Goal: Task Accomplishment & Management: Manage account settings

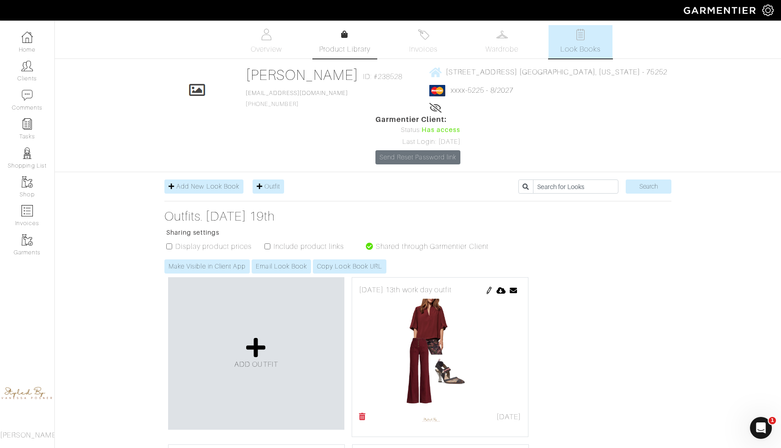
click at [346, 40] on link "Product Library" at bounding box center [345, 42] width 64 height 26
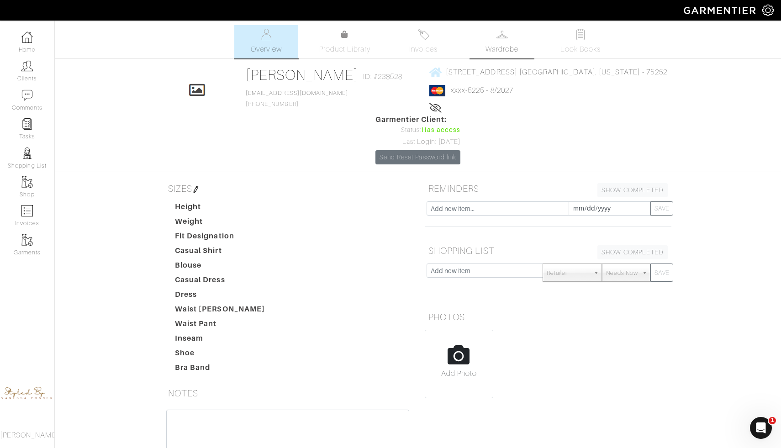
click at [512, 44] on span "Wardrobe" at bounding box center [501, 49] width 33 height 11
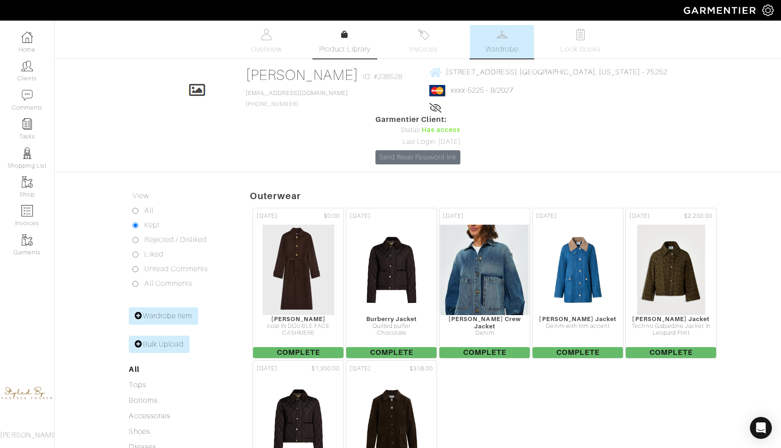
click at [335, 37] on link "Product Library" at bounding box center [345, 42] width 64 height 26
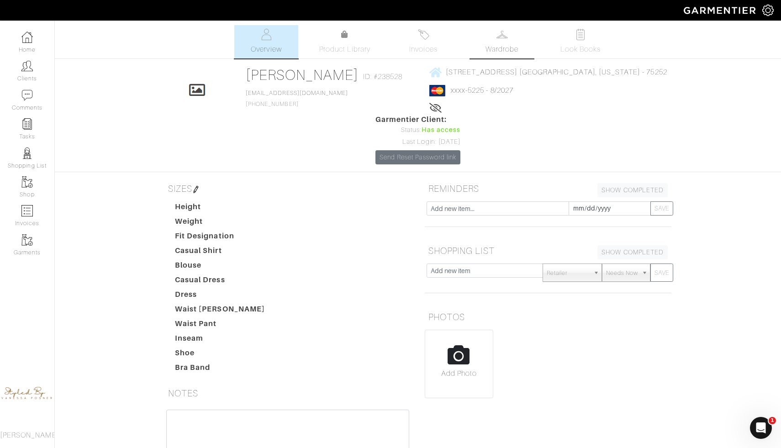
click at [493, 43] on link "Wardrobe" at bounding box center [502, 41] width 64 height 33
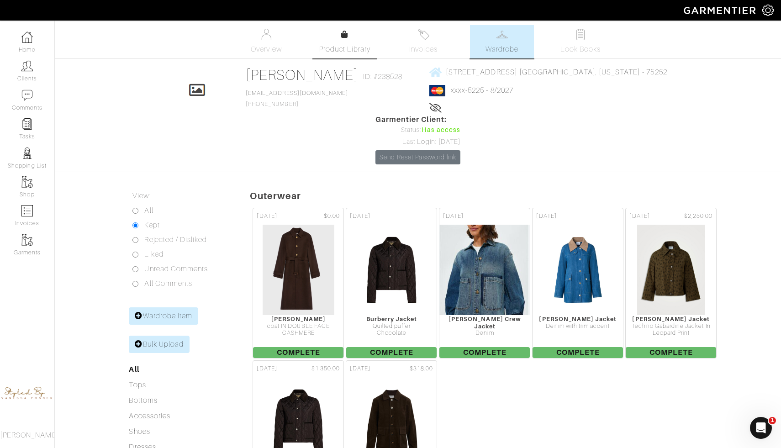
click at [332, 43] on link "Product Library" at bounding box center [345, 42] width 64 height 26
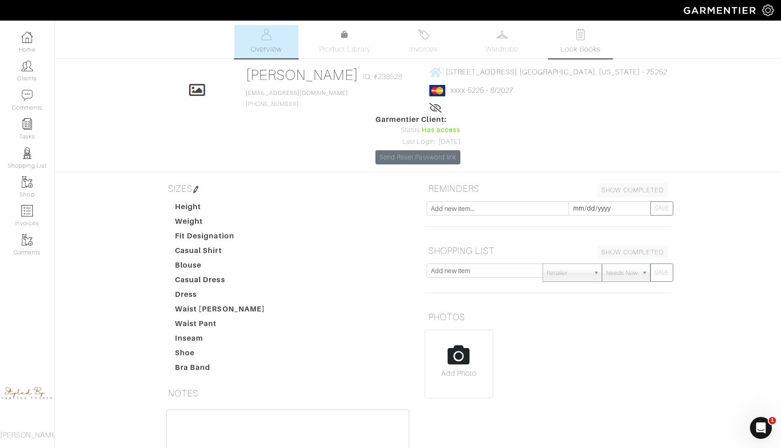
click at [587, 43] on link "Look Books" at bounding box center [581, 41] width 64 height 33
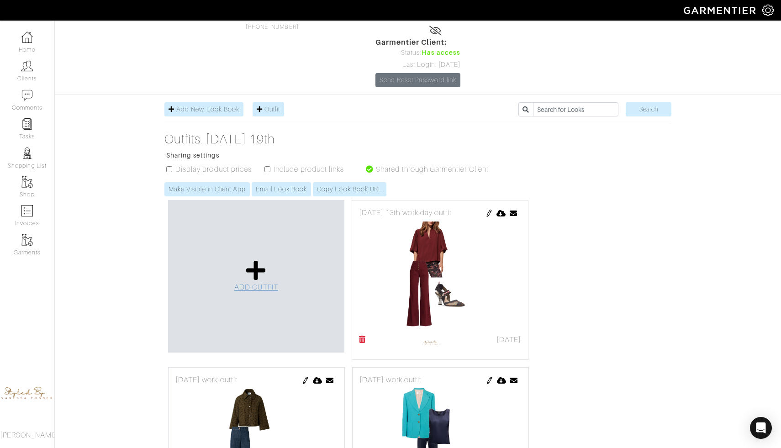
scroll to position [94, 0]
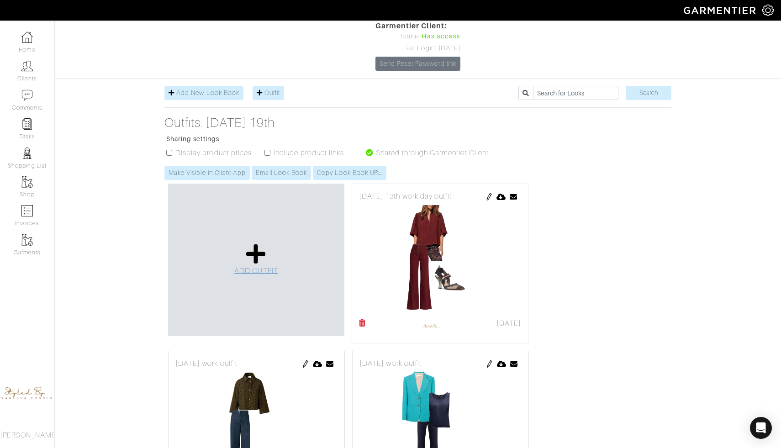
click at [267, 243] on link "ADD OUTFIT" at bounding box center [256, 259] width 44 height 33
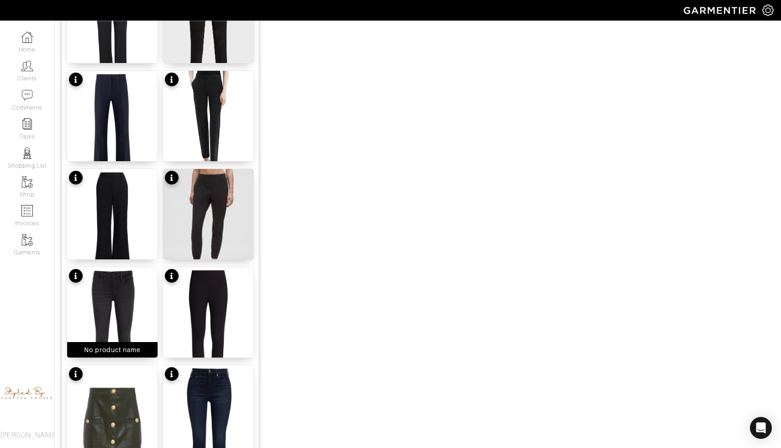
scroll to position [838, 0]
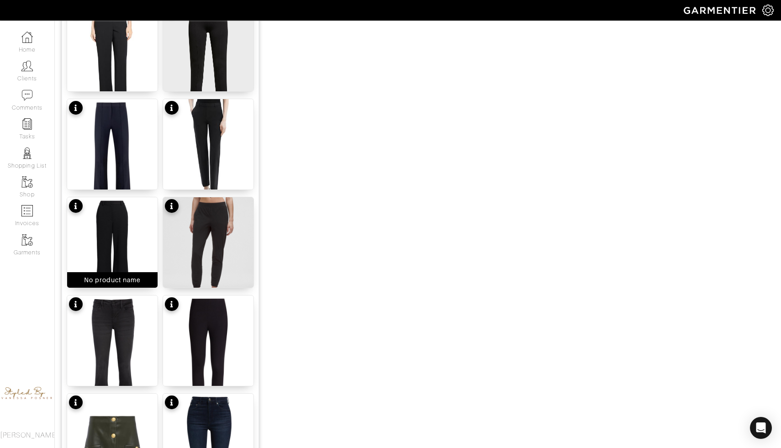
click at [127, 213] on img at bounding box center [112, 257] width 90 height 121
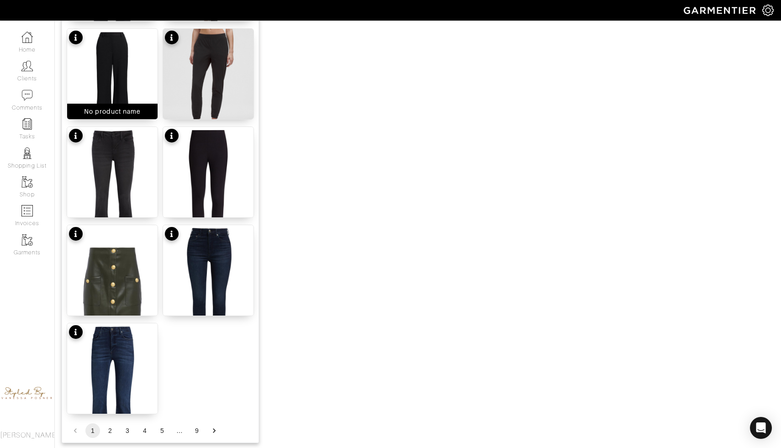
scroll to position [1045, 0]
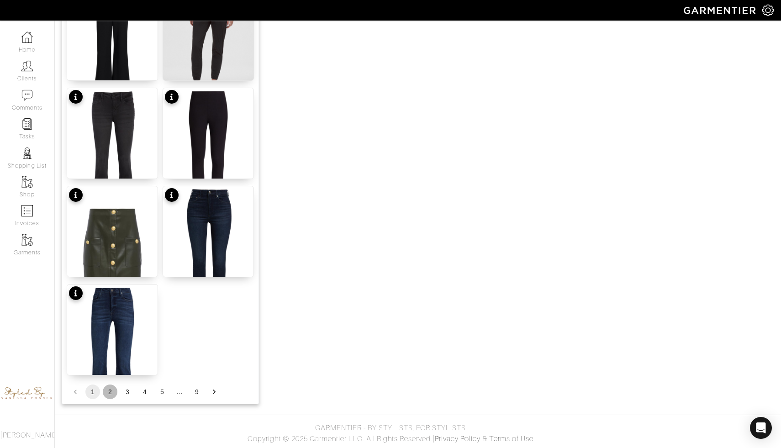
click at [110, 393] on button "2" at bounding box center [110, 392] width 15 height 15
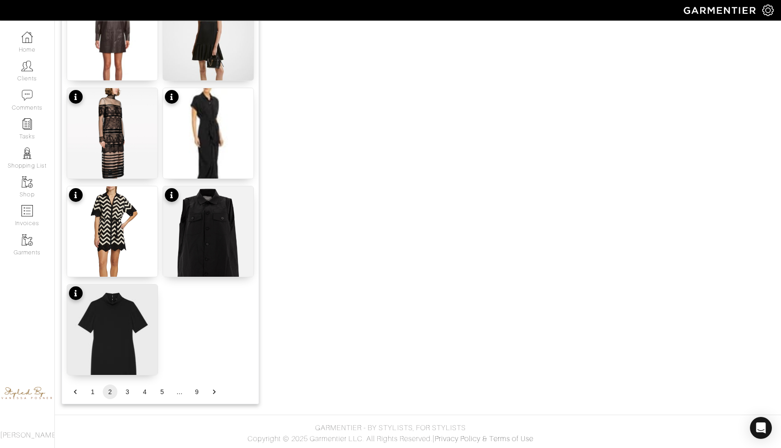
click at [128, 393] on button "3" at bounding box center [127, 392] width 15 height 15
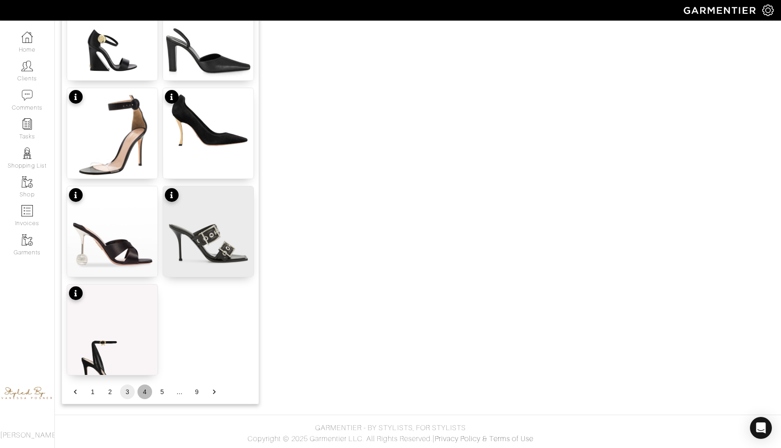
click at [142, 392] on button "4" at bounding box center [144, 392] width 15 height 15
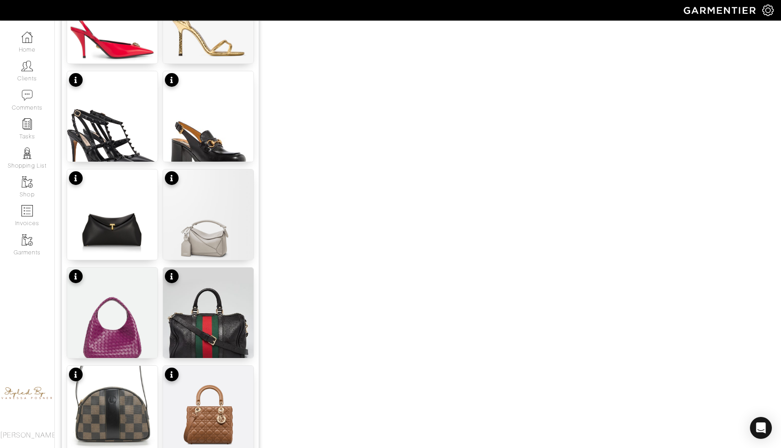
scroll to position [665, 0]
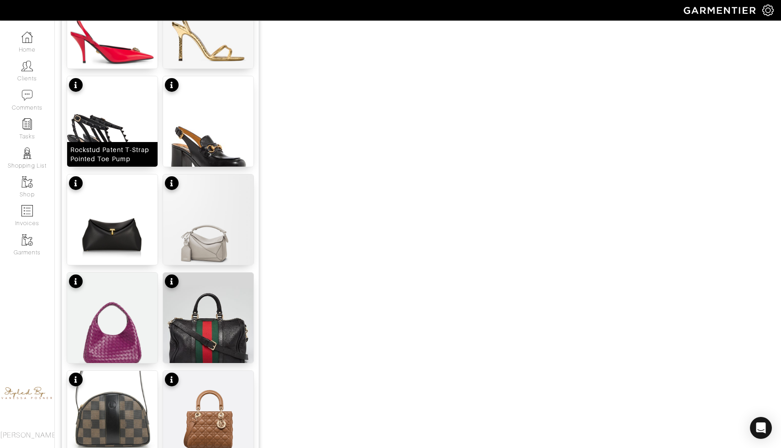
click at [134, 132] on img at bounding box center [112, 145] width 90 height 139
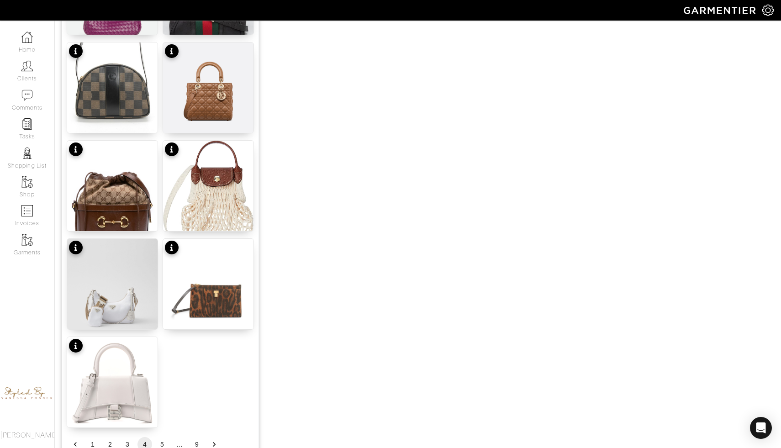
scroll to position [1045, 0]
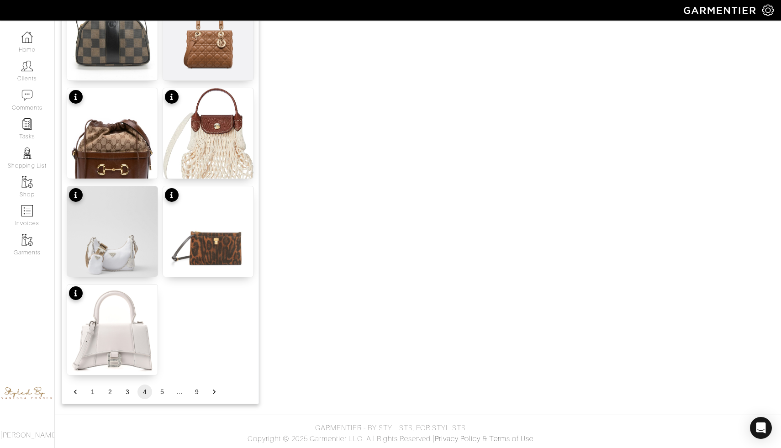
click at [156, 390] on button "5" at bounding box center [162, 392] width 15 height 15
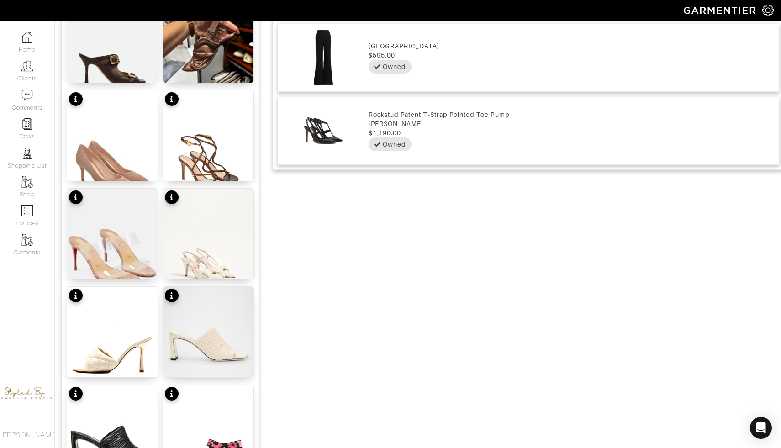
scroll to position [554, 0]
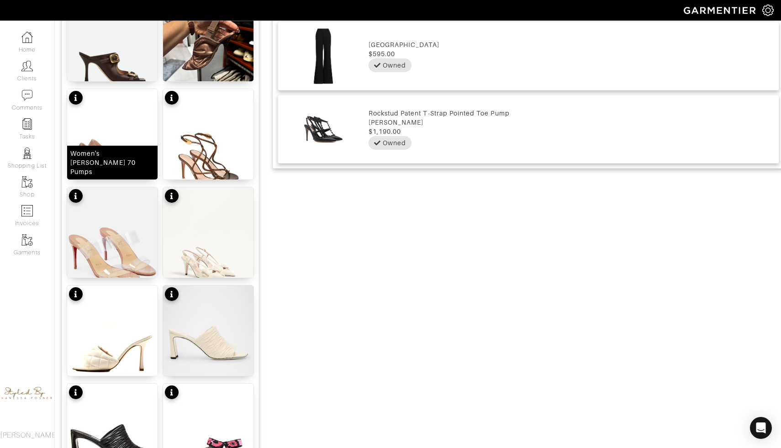
click at [149, 155] on div "Women's Gianvito 70 Pumps" at bounding box center [112, 163] width 90 height 34
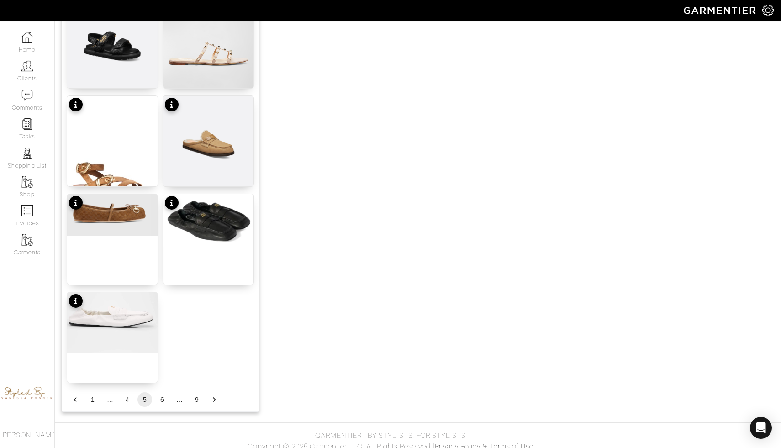
scroll to position [1045, 0]
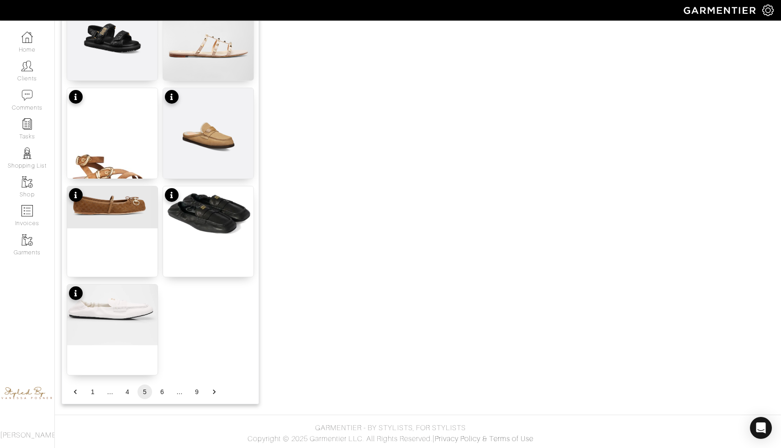
click at [160, 391] on button "6" at bounding box center [162, 392] width 15 height 15
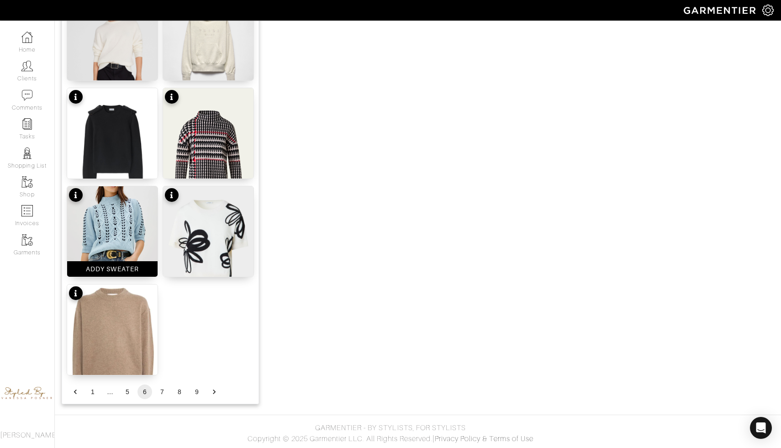
click at [120, 249] on img at bounding box center [112, 227] width 90 height 83
click at [159, 393] on button "7" at bounding box center [162, 392] width 15 height 15
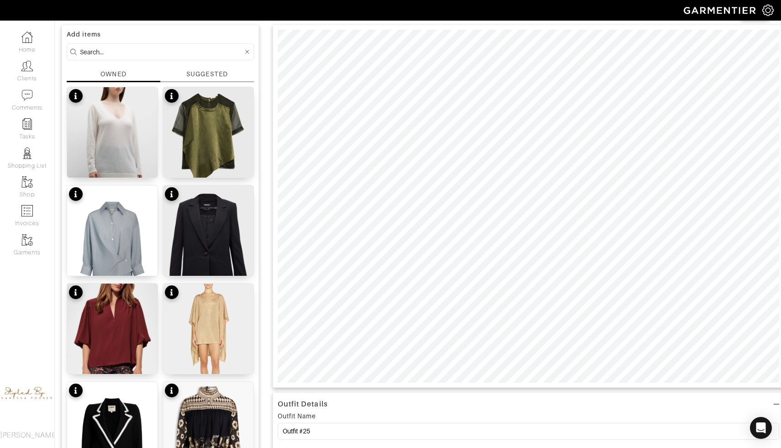
scroll to position [0, 0]
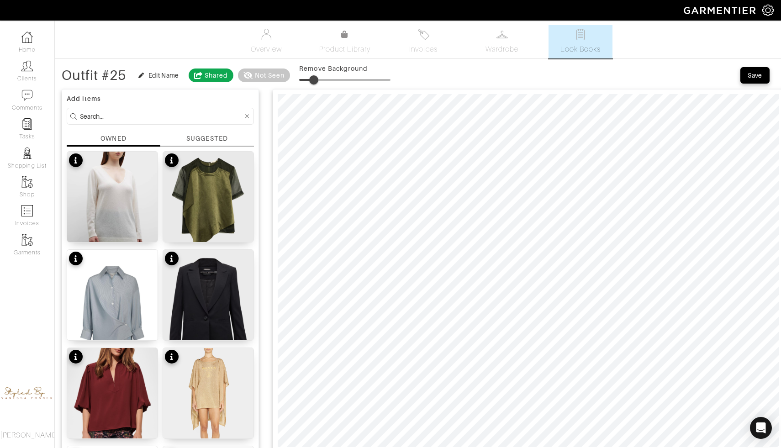
drag, startPoint x: 302, startPoint y: 76, endPoint x: 316, endPoint y: 76, distance: 13.7
click at [316, 76] on span at bounding box center [313, 79] width 9 height 9
click at [317, 76] on span at bounding box center [314, 79] width 9 height 9
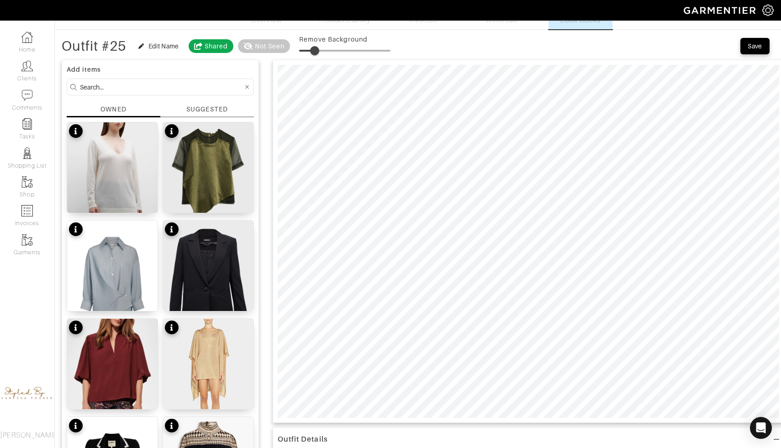
scroll to position [3, 0]
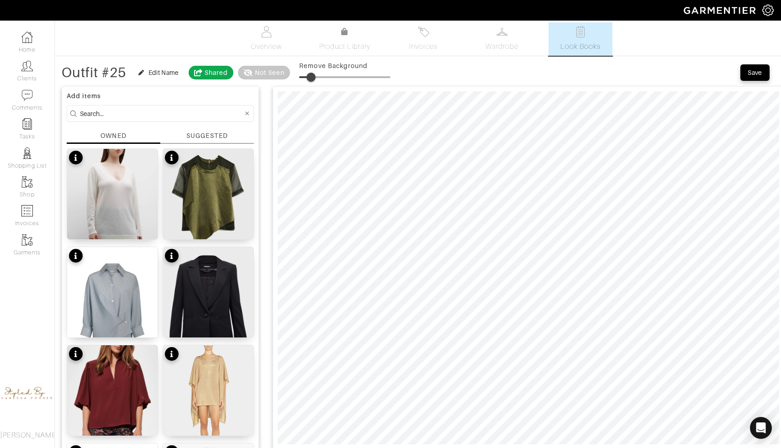
click at [314, 73] on span at bounding box center [310, 77] width 9 height 9
type input "17"
click at [156, 73] on div "Edit Name" at bounding box center [163, 72] width 31 height 9
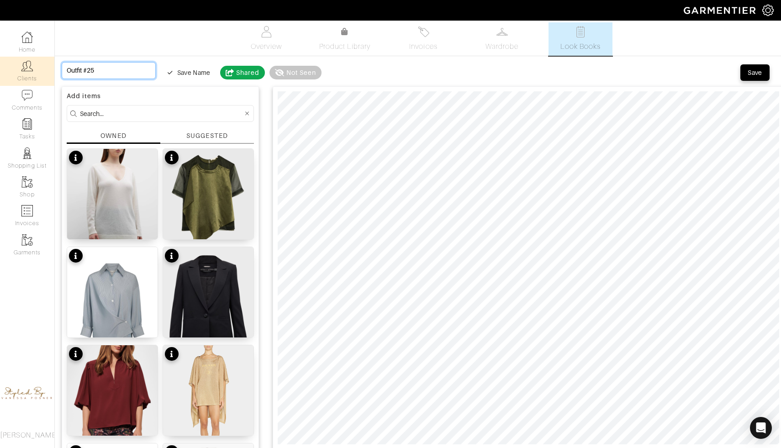
drag, startPoint x: 105, startPoint y: 70, endPoint x: 15, endPoint y: 59, distance: 90.1
type input "b"
type input "bo"
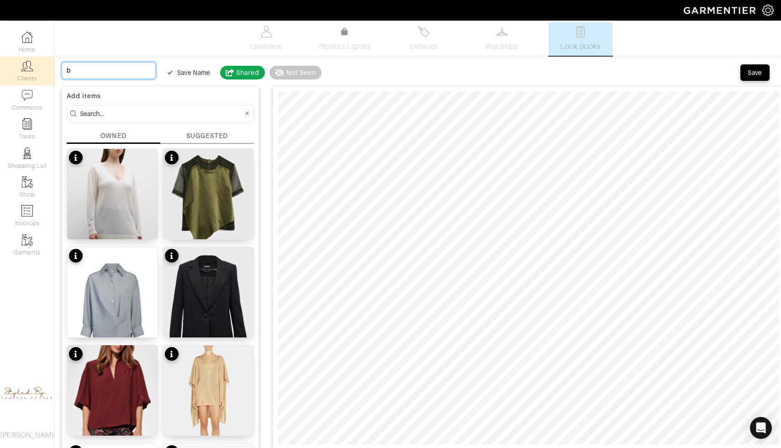
type input "bo"
type input "bon"
type input "bonu"
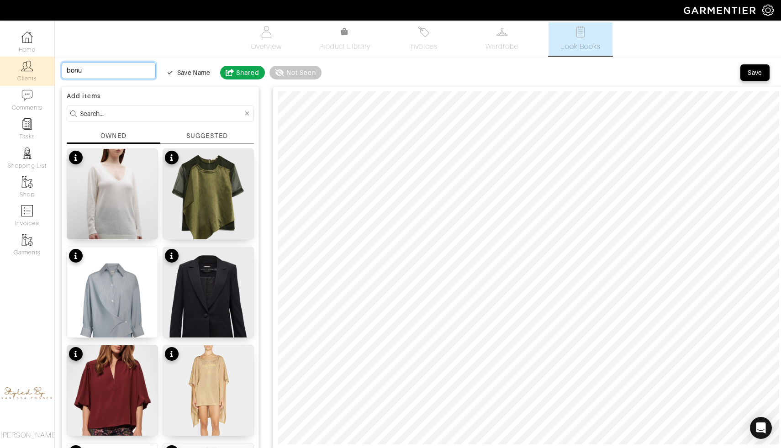
type input "bonus"
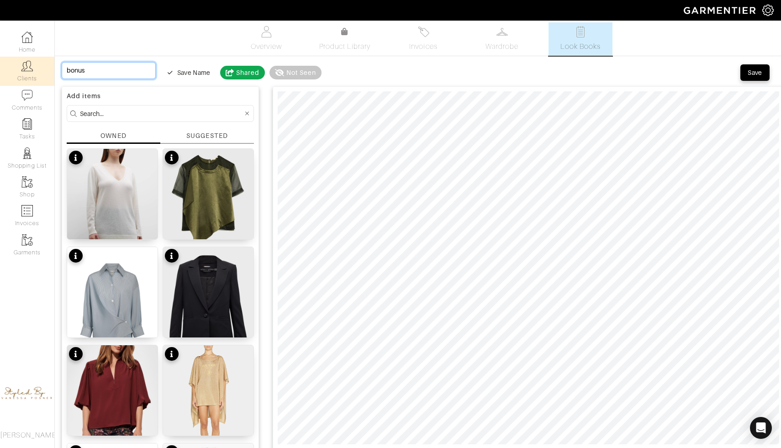
type input "bonus"
type input "bonu"
type input "bon"
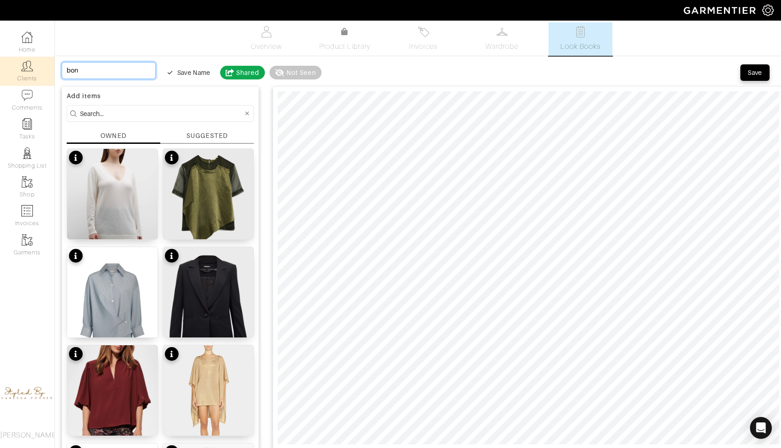
type input "bo"
type input "b"
type input "B"
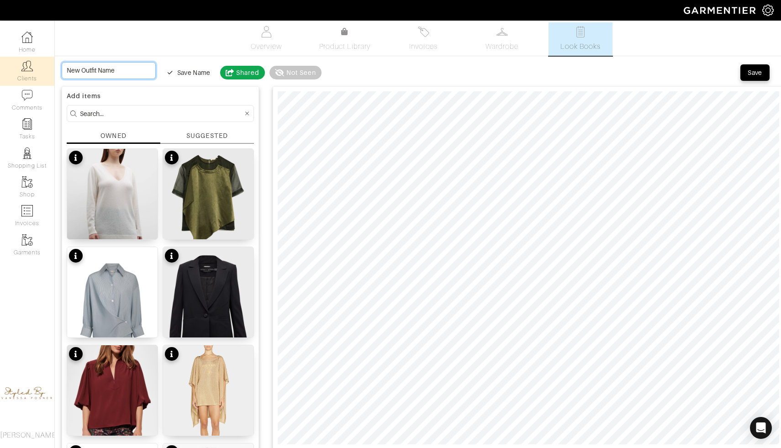
type input "B"
type input "Bo"
type input "Bon"
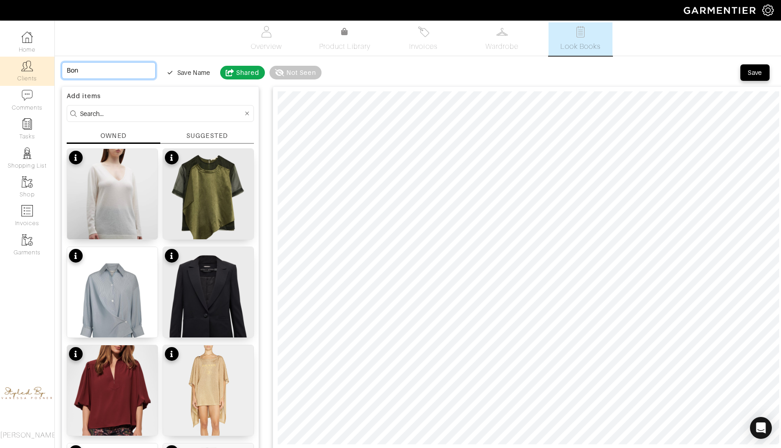
type input "Bonu"
type input "Bonus"
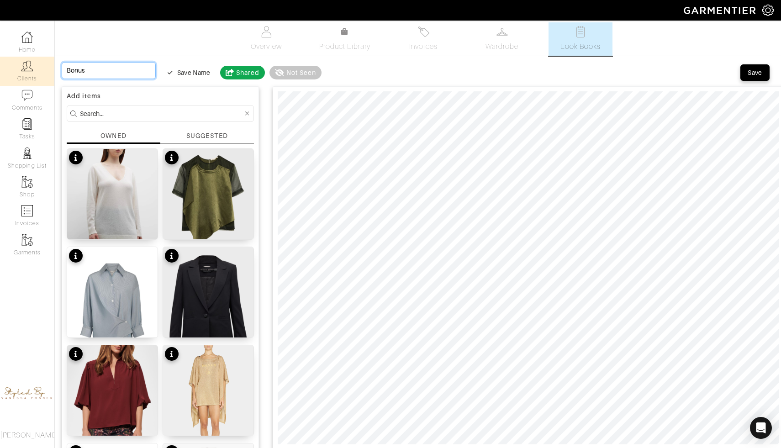
type input "Bonus"
type input "Bonus l"
type input "Bonus lo"
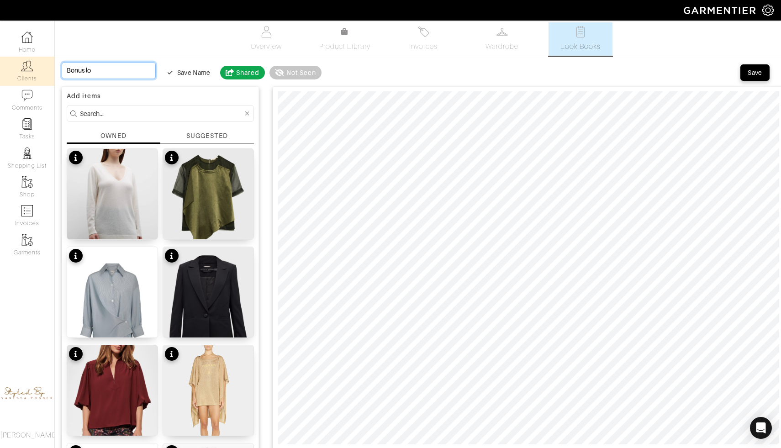
type input "Bonus loo"
type input "Bonus look"
type input "Bonus looks"
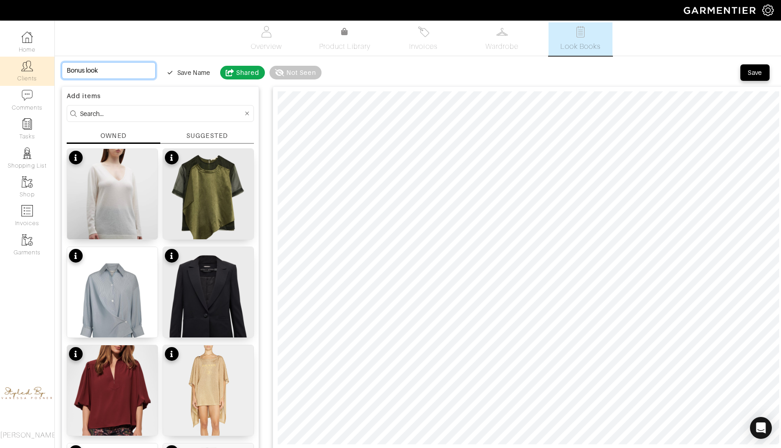
type input "Bonus looks"
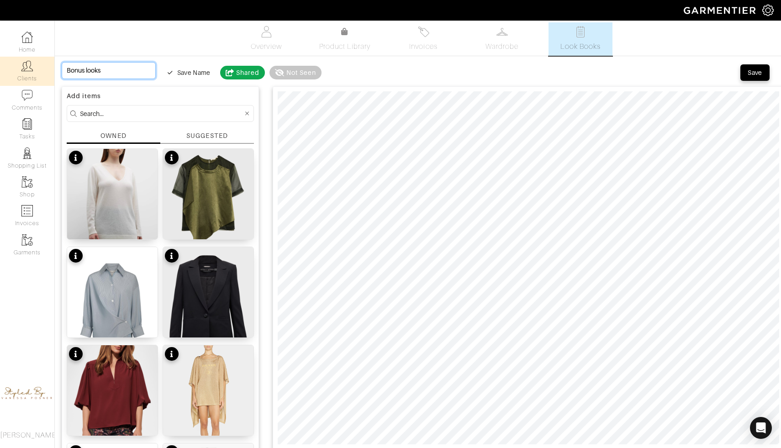
type input "Bonus look"
type input "Bonus loo"
type input "Bonus lo"
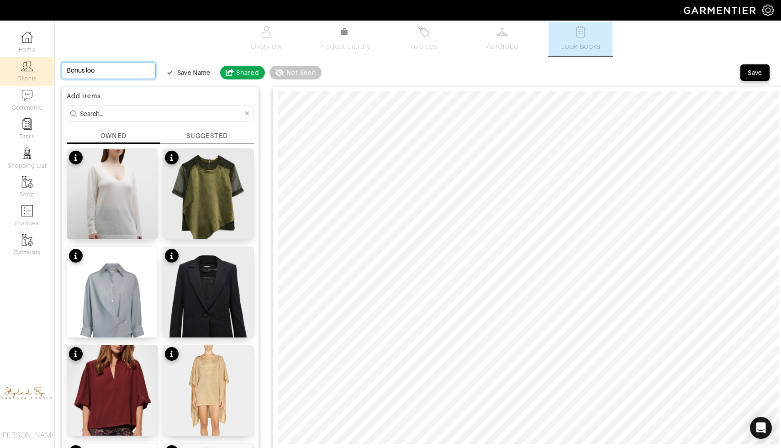
type input "Bonus lo"
type input "Bonus l"
type input "Bonus"
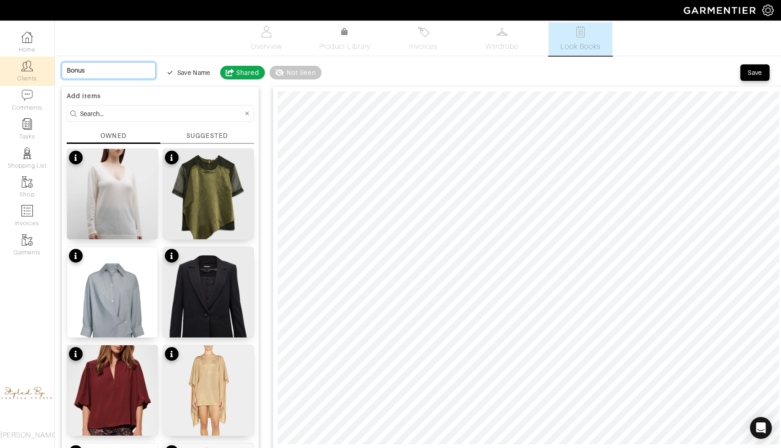
type input "Bonus w"
type input "Bonus wo"
type input "Bonus wor"
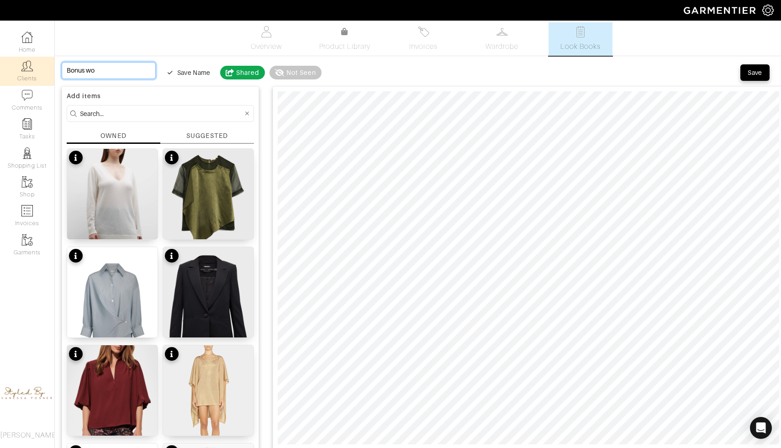
type input "Bonus wor"
type input "Bonus work"
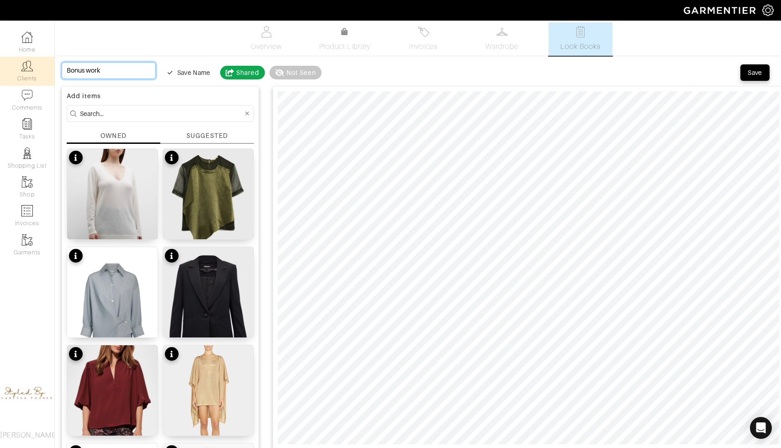
type input "Bonus work l"
type input "Bonus work lo"
type input "Bonus work loo"
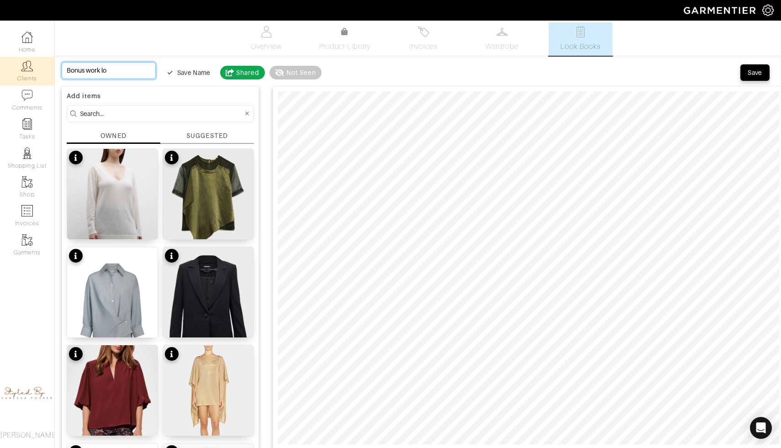
type input "Bonus work loo"
type input "Bonus work look"
type input "Bonus work looks"
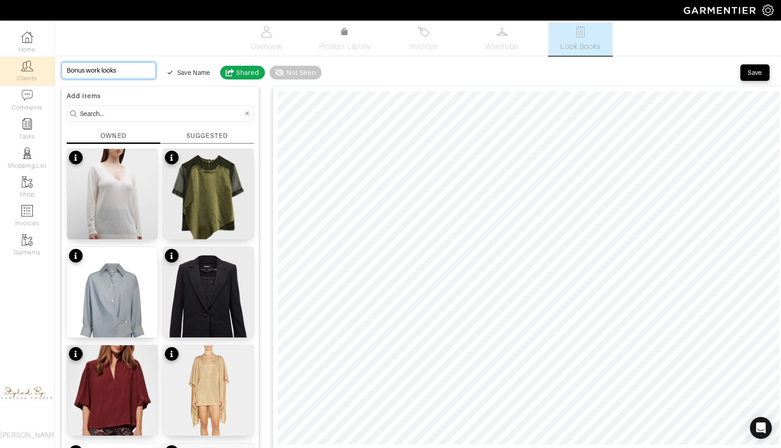
type input "Bonus work looks"
type input "Bonus work looks o"
type input "Bonus work looks of"
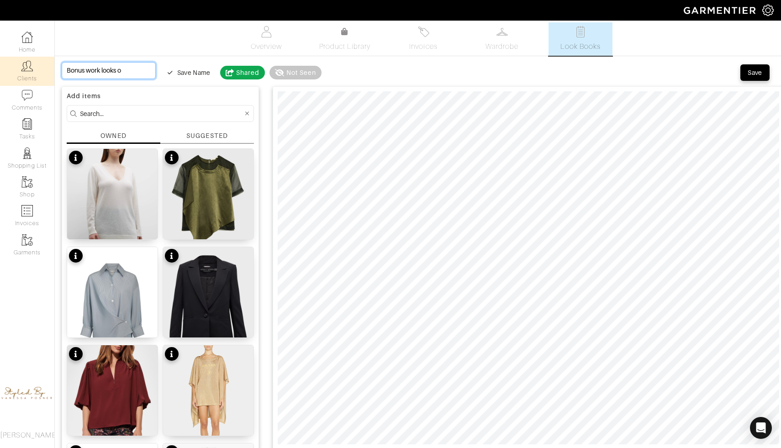
type input "Bonus work looks of"
type input "Bonus work looks of t"
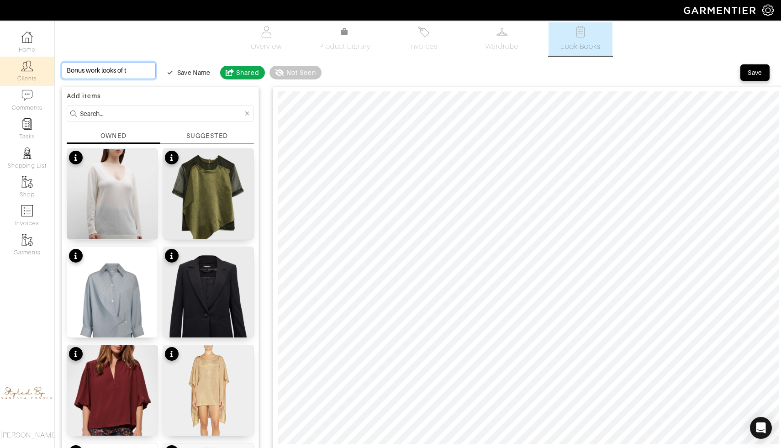
type input "Bonus work looks of th"
type input "Bonus work looks of the"
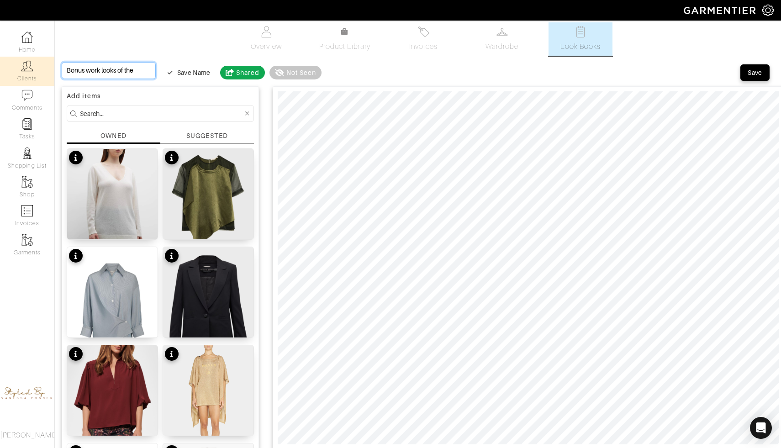
type input "Bonus work looks of the"
type input "Bonus work looks of the w"
type input "Bonus work looks of the we"
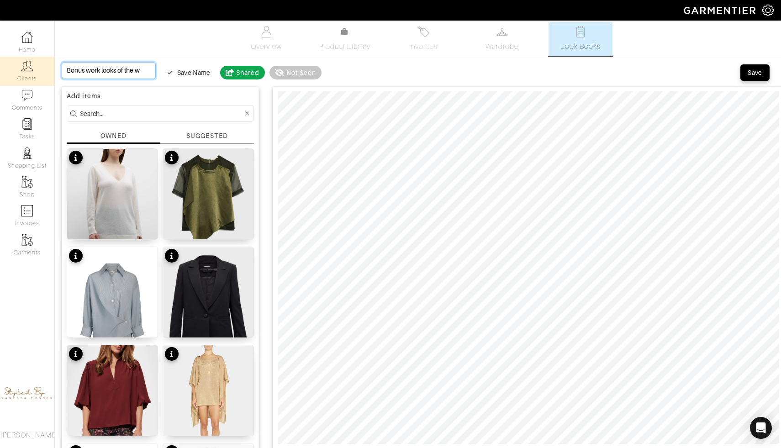
type input "Bonus work looks of the we"
type input "Bonus work looks of the wee"
type input "Bonus work looks of the week"
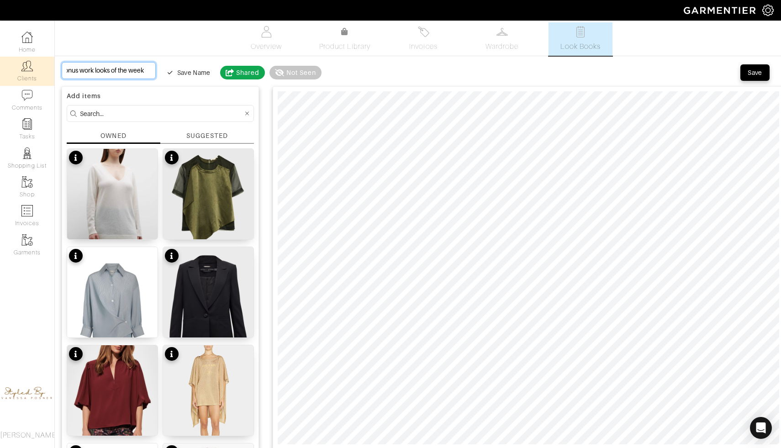
type input "Bonus work looks of the week"
drag, startPoint x: 132, startPoint y: 71, endPoint x: 98, endPoint y: 71, distance: 33.8
click at [98, 71] on input "Bonus work looks of the week" at bounding box center [109, 70] width 94 height 17
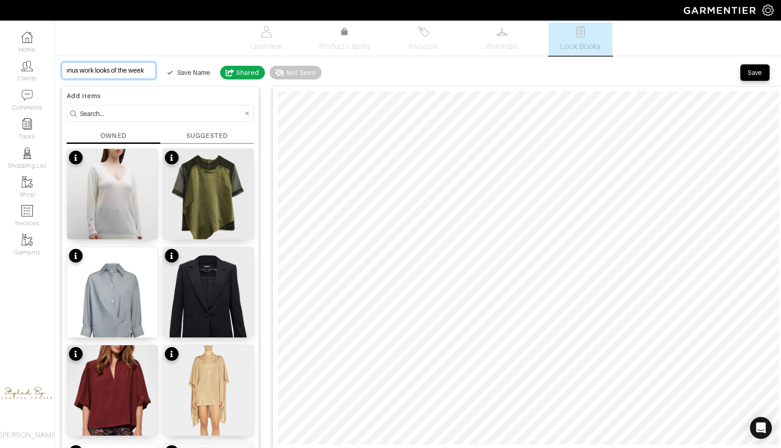
type input "Bonus work looks"
type input "Bonus work looks o"
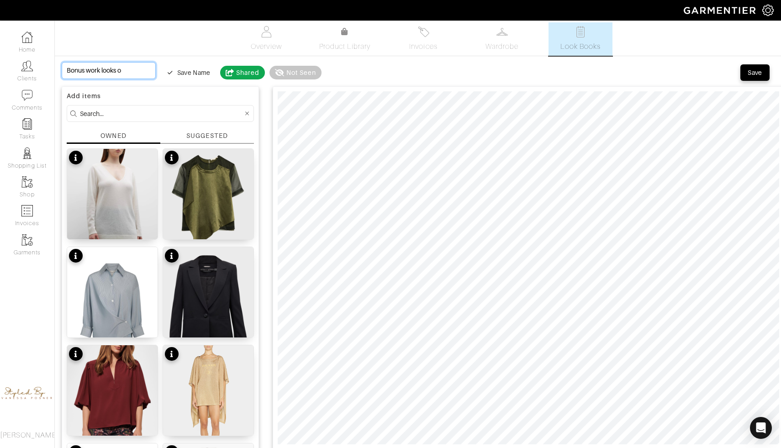
type input "Bonus work looks oc"
type input "Bonus work looks oct"
type input "Bonus work looks octo"
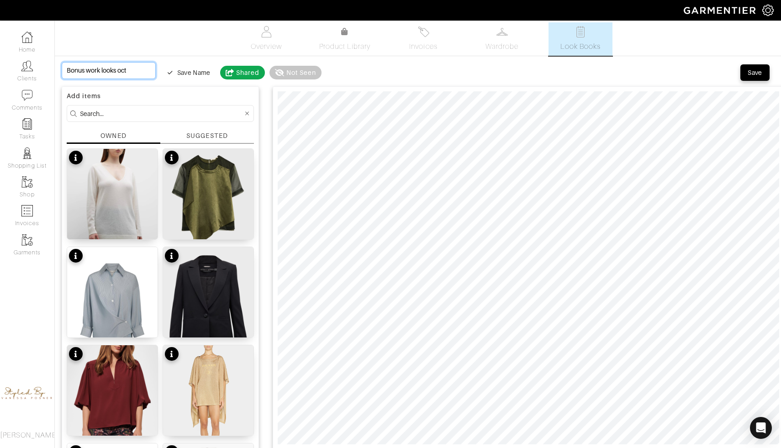
type input "Bonus work looks octo"
type input "Bonus work looks octob"
type input "Bonus work looks octobe"
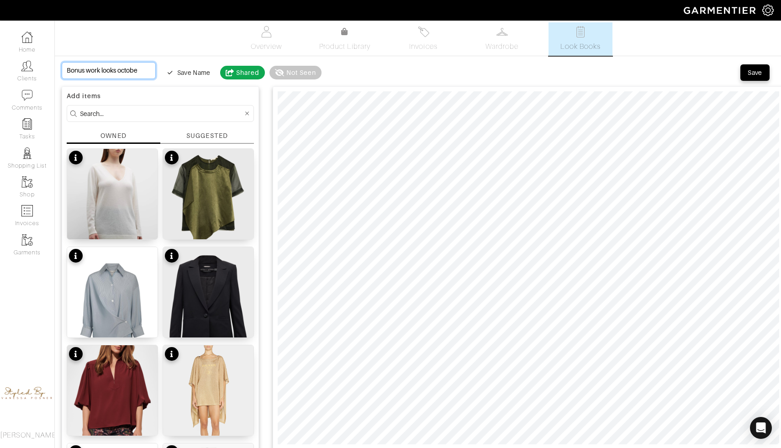
type input "Bonus work looks october"
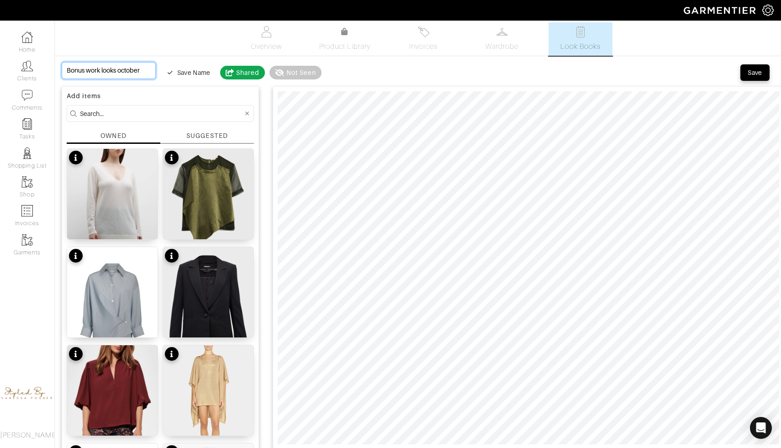
type input "Bonus work looks october"
type input "Bonus work looks octobe"
type input "Bonus work looks octob"
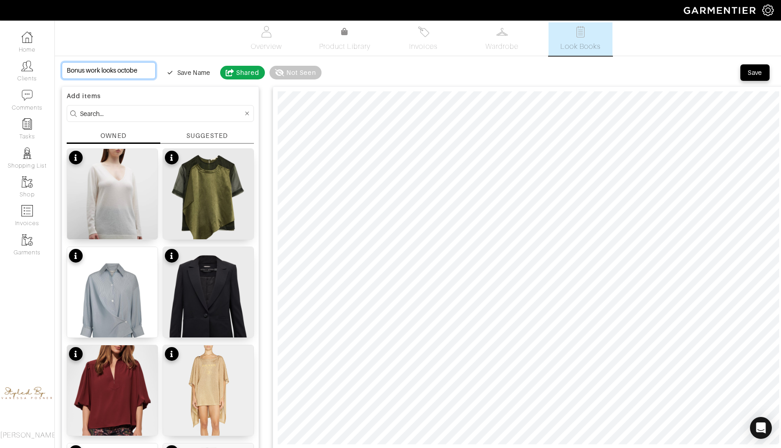
type input "Bonus work looks octob"
type input "Bonus work looks octo"
type input "Bonus work looks oct"
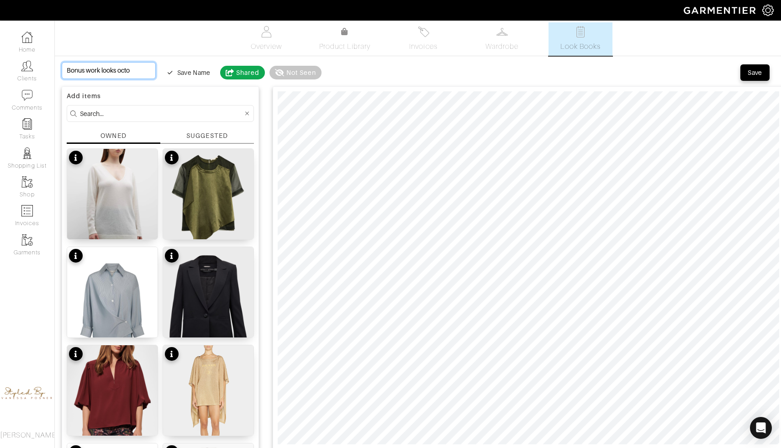
type input "Bonus work looks oct"
type input "Bonus work looks oc"
type input "Bonus work looks o"
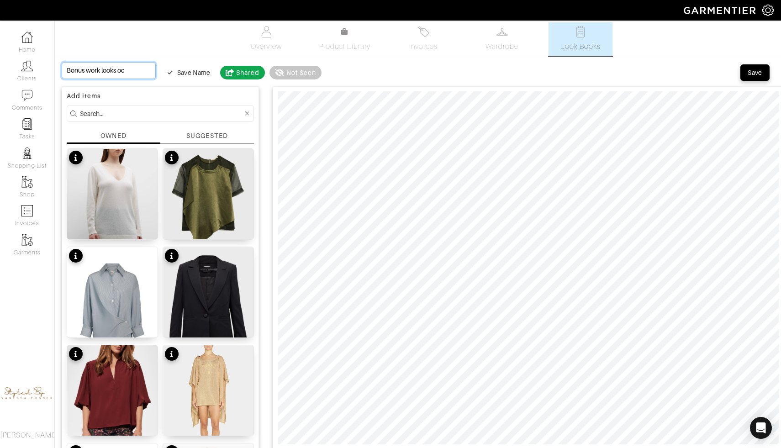
type input "Bonus work looks o"
type input "Bonus work looks"
type input "Bonus work looks O"
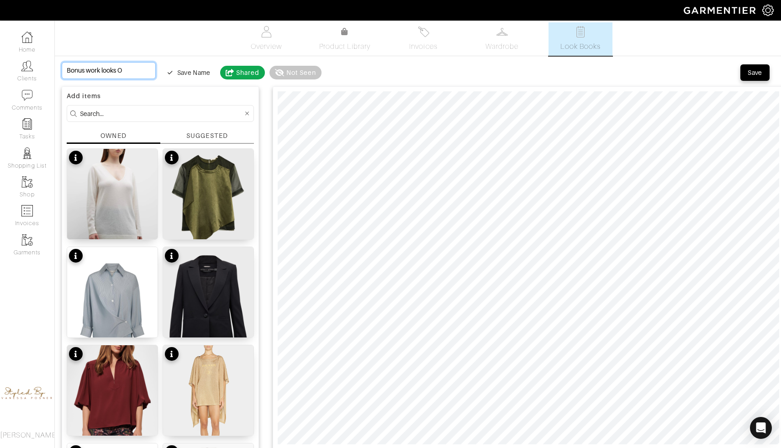
type input "Bonus work looks Oc"
type input "Bonus work looks Oct"
type input "Bonus work looks Octo"
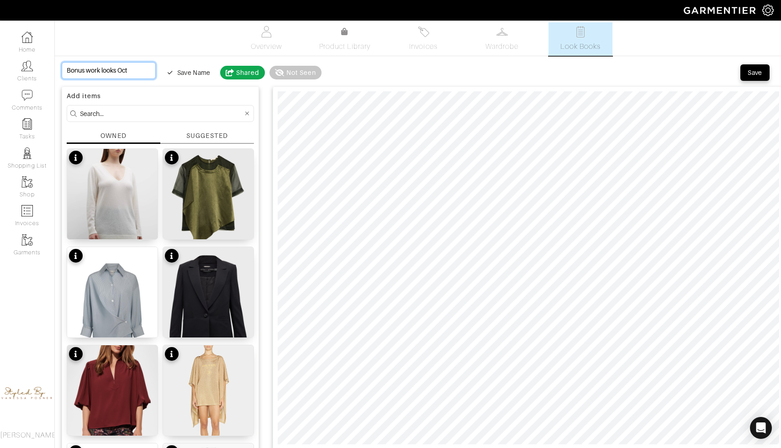
type input "Bonus work looks Octo"
type input "Bonus work looks Octov"
type input "Bonus work looks Octove"
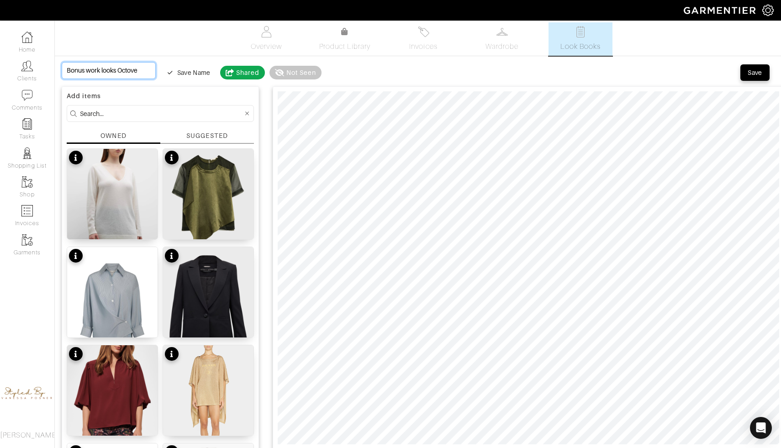
type input "Bonus work looks Octover"
type input "Bonus work looks Octove"
type input "Bonus work looks Octov"
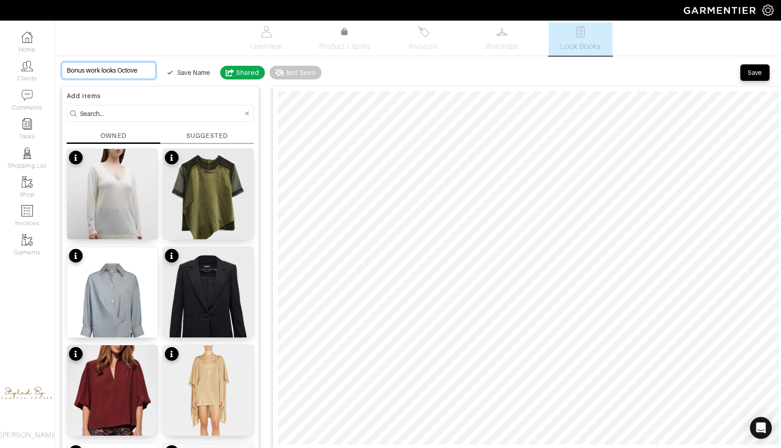
type input "Bonus work looks Octov"
type input "Bonus work looks Octo"
type input "Bonus work looks Octob"
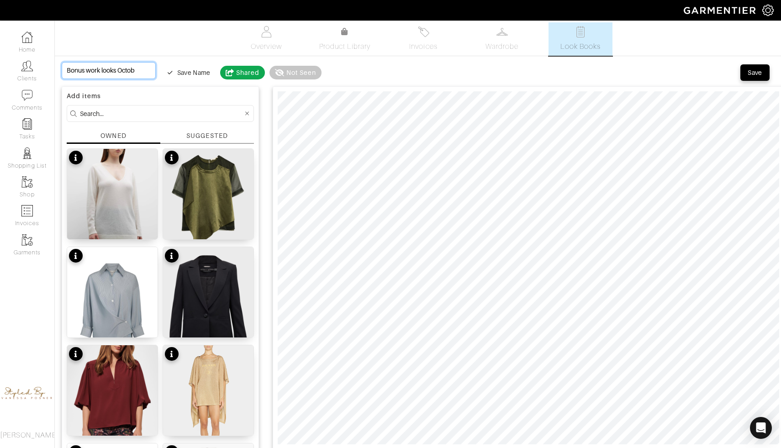
type input "Bonus work looks Octobe"
type input "Bonus work looks October"
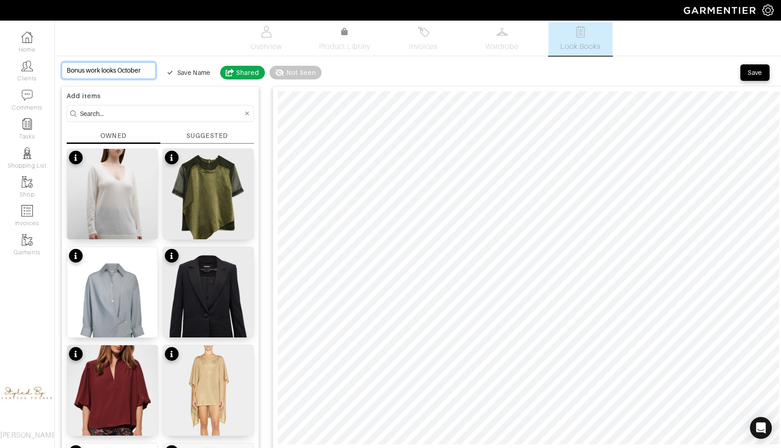
type input "Bonus work looks October"
type input "Bonus work looks October w"
type input "Bonus work looks October we"
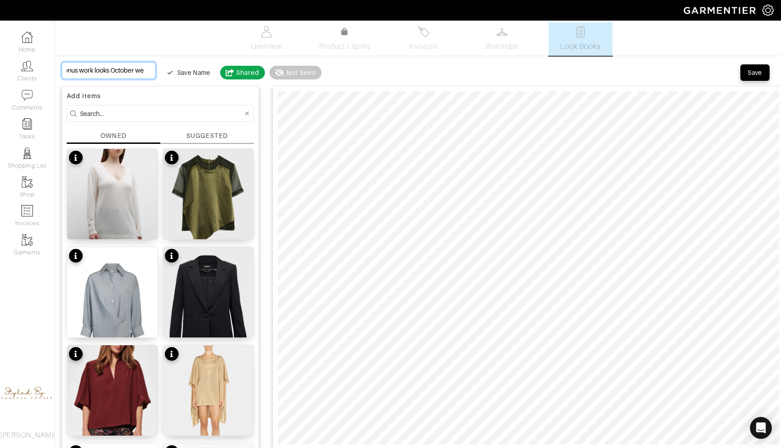
type input "Bonus work looks October wee"
type input "Bonus work looks October week"
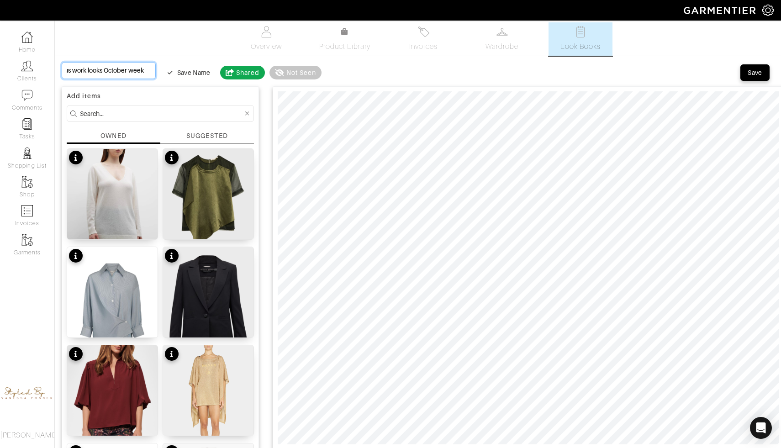
type input "Bonus work looks October week"
type input "Bonus work looks October week 3"
type input "Bonus work looks October week"
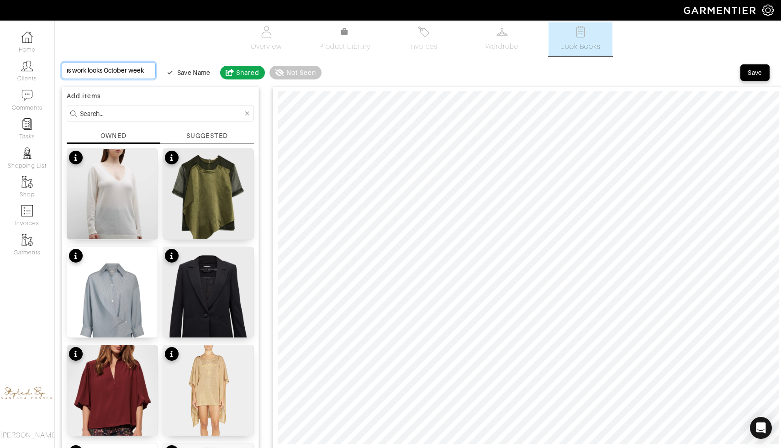
type input "Bonus work looks October week #"
type input "Bonus work looks October week #3"
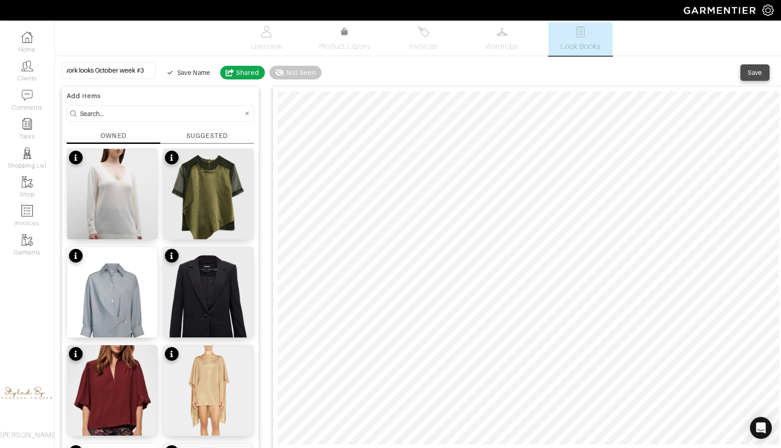
scroll to position [0, 0]
click at [755, 71] on div "Save" at bounding box center [755, 72] width 15 height 9
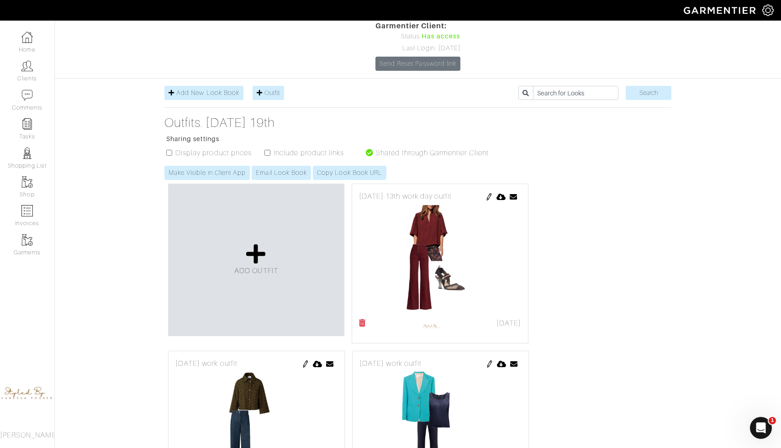
scroll to position [70, 0]
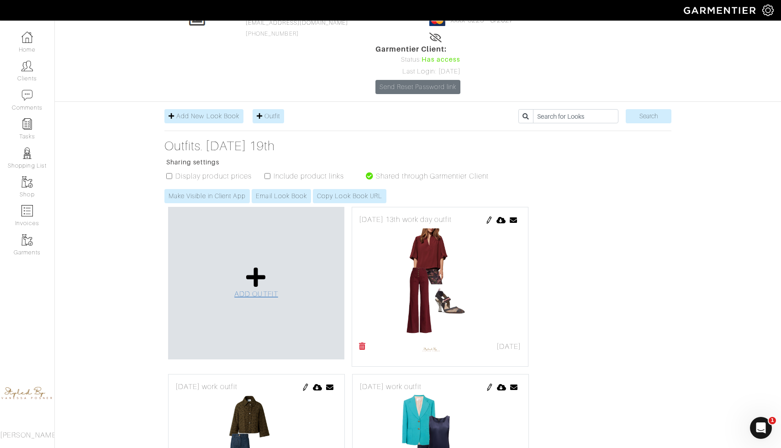
click at [248, 266] on icon at bounding box center [256, 277] width 20 height 22
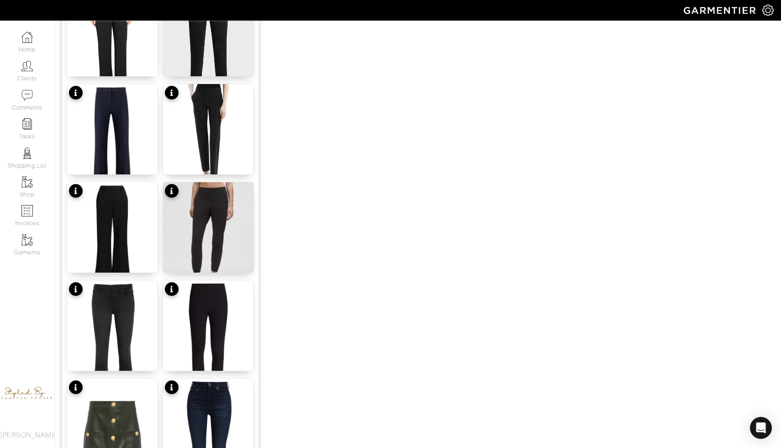
scroll to position [1045, 0]
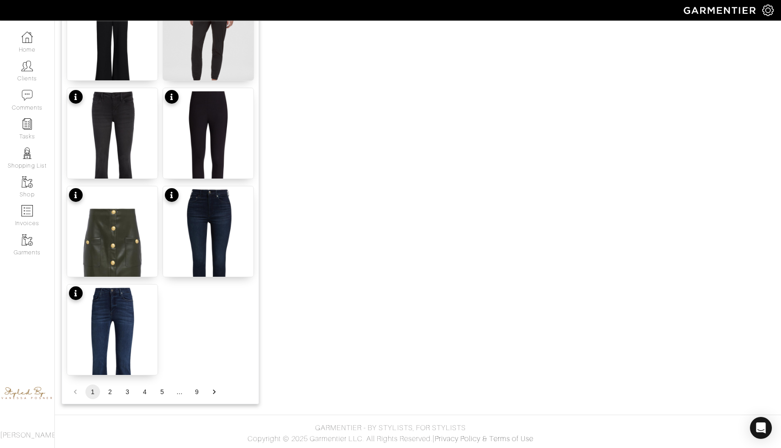
click at [108, 393] on button "2" at bounding box center [110, 392] width 15 height 15
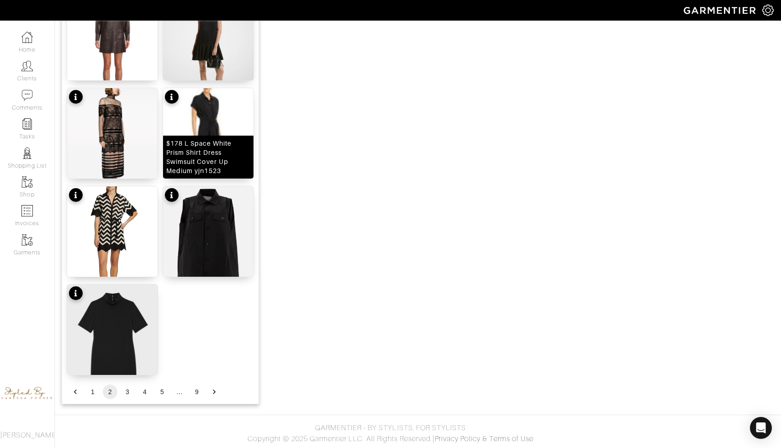
click at [222, 125] on img at bounding box center [208, 144] width 90 height 113
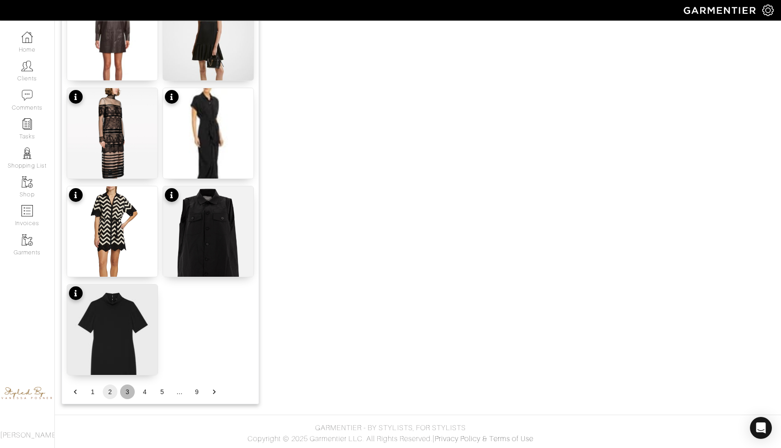
click at [126, 394] on button "3" at bounding box center [127, 392] width 15 height 15
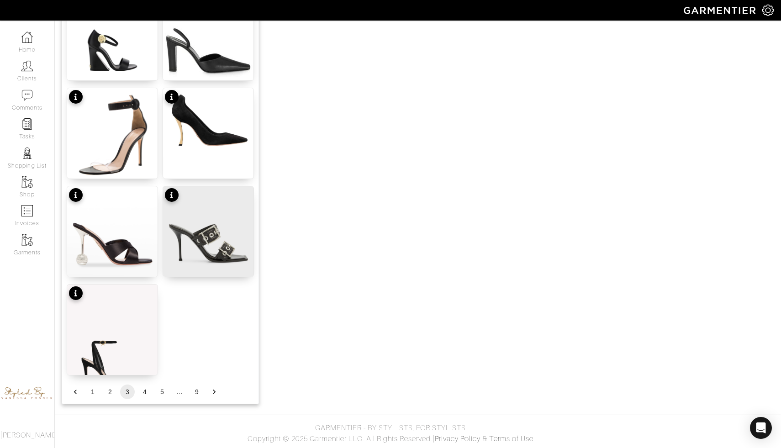
click at [144, 396] on button "4" at bounding box center [144, 392] width 15 height 15
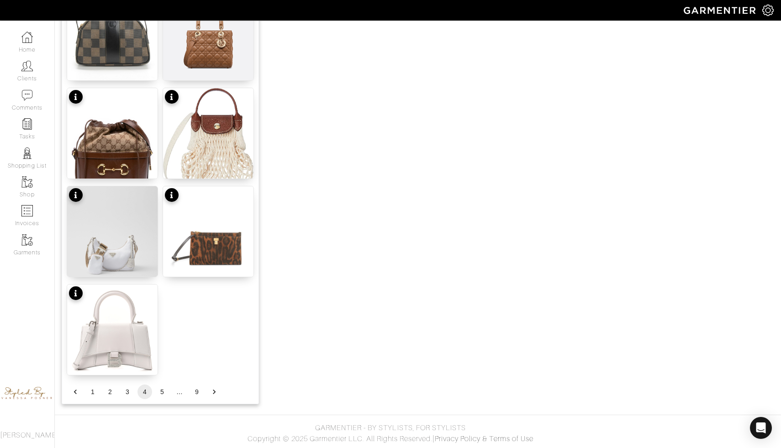
click at [161, 386] on button "5" at bounding box center [162, 392] width 15 height 15
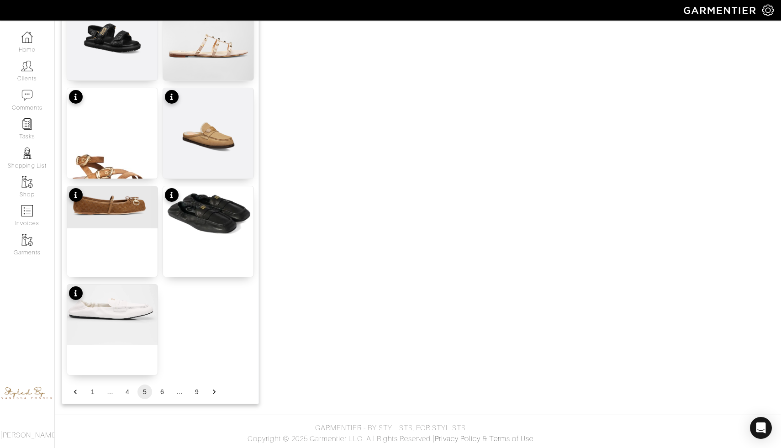
click at [162, 395] on button "6" at bounding box center [162, 392] width 15 height 15
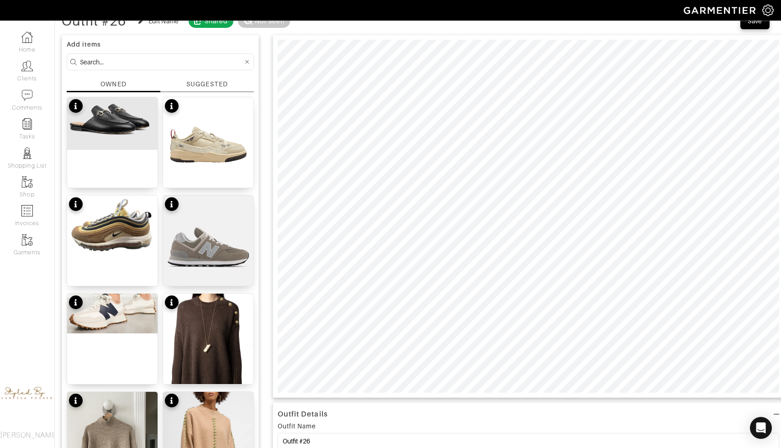
scroll to position [0, 0]
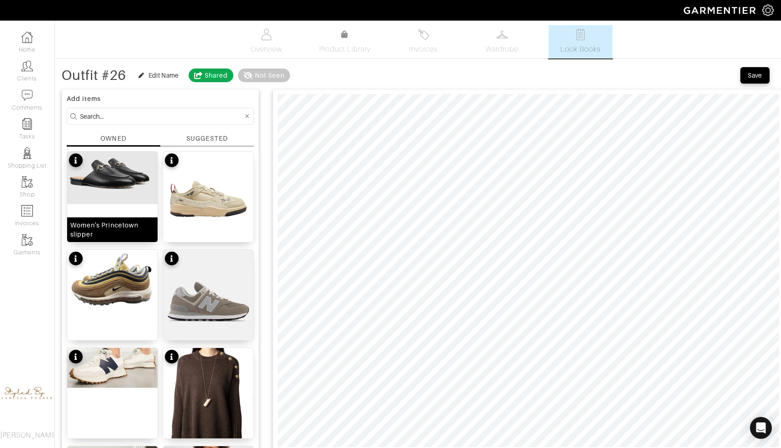
click at [118, 183] on img at bounding box center [112, 178] width 90 height 53
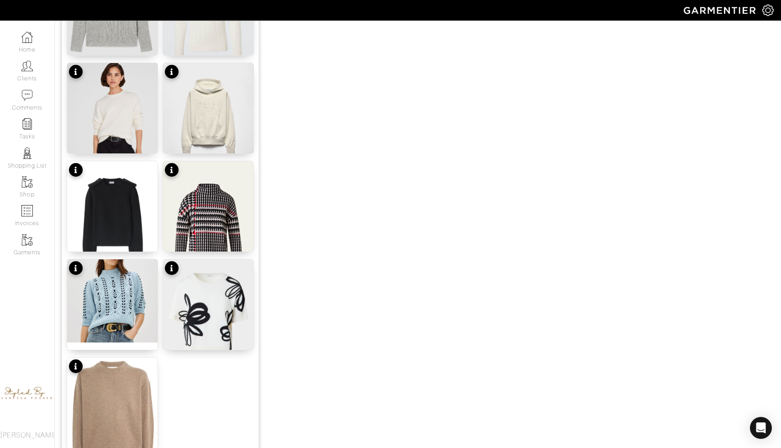
scroll to position [1045, 0]
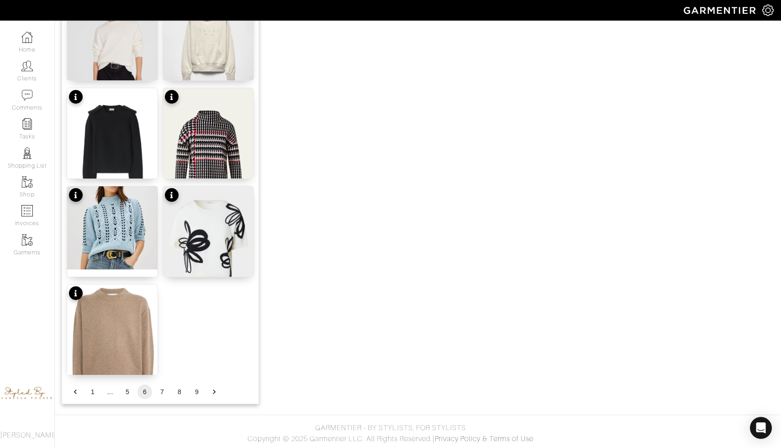
click at [163, 391] on button "7" at bounding box center [162, 392] width 15 height 15
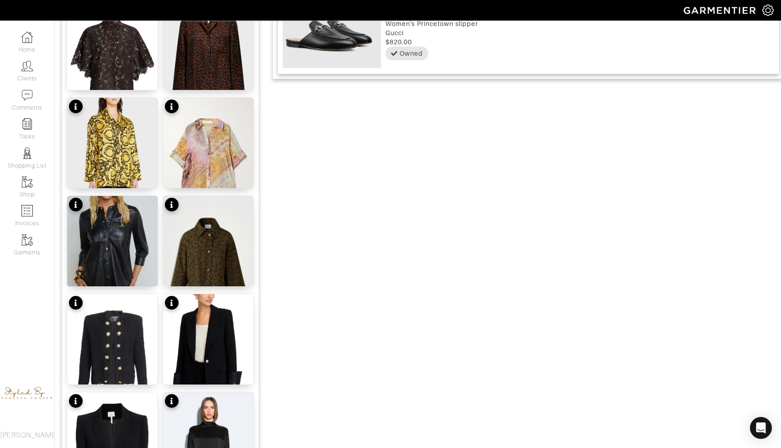
scroll to position [643, 0]
click at [205, 356] on img at bounding box center [208, 351] width 90 height 113
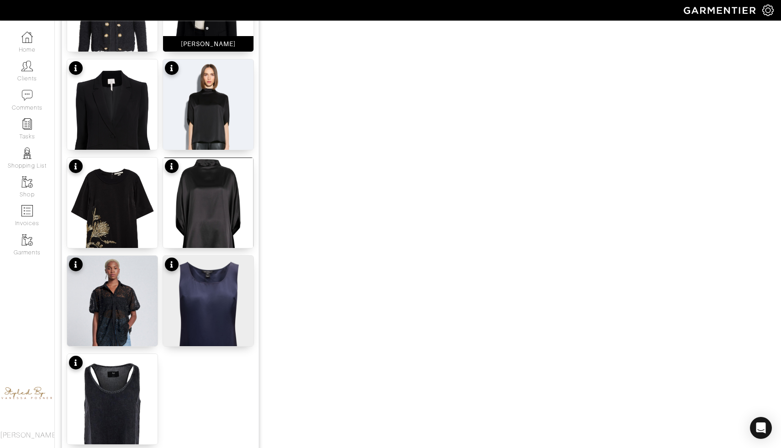
scroll to position [1045, 0]
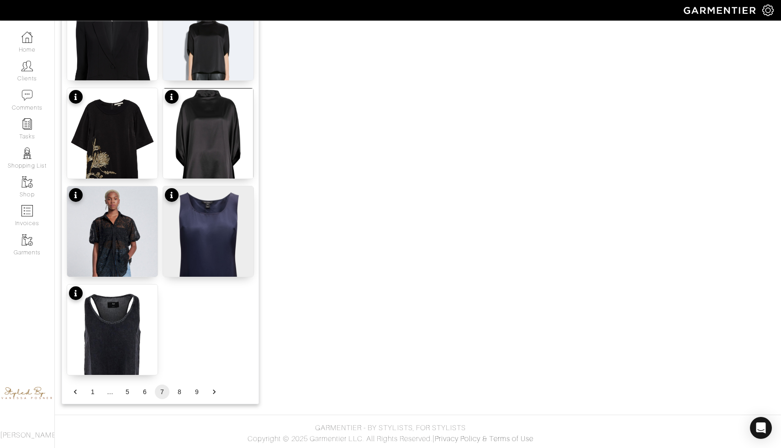
click at [181, 397] on button "8" at bounding box center [179, 392] width 15 height 15
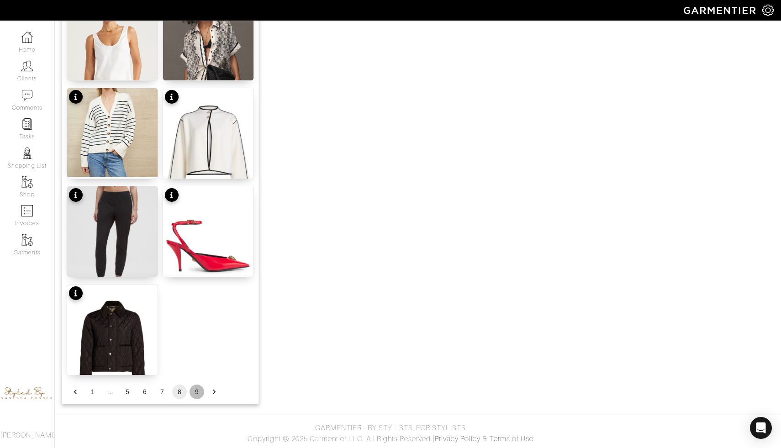
click at [192, 390] on button "9" at bounding box center [197, 392] width 15 height 15
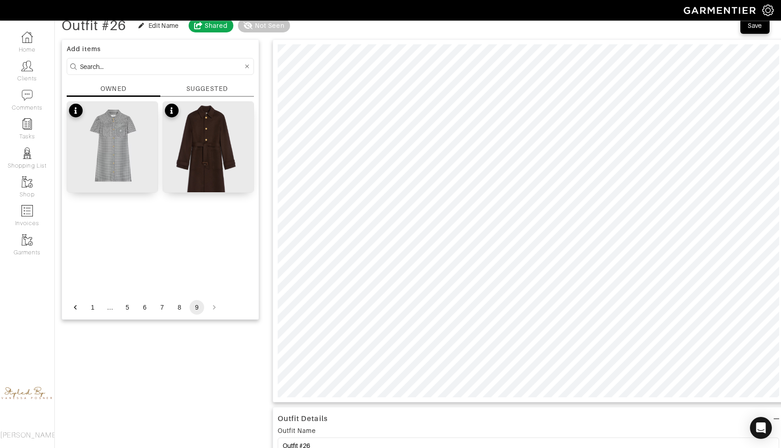
scroll to position [0, 0]
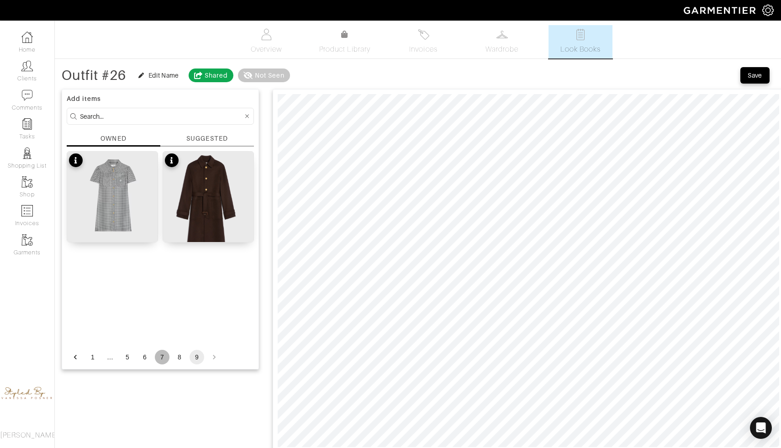
click at [158, 356] on button "7" at bounding box center [162, 357] width 15 height 15
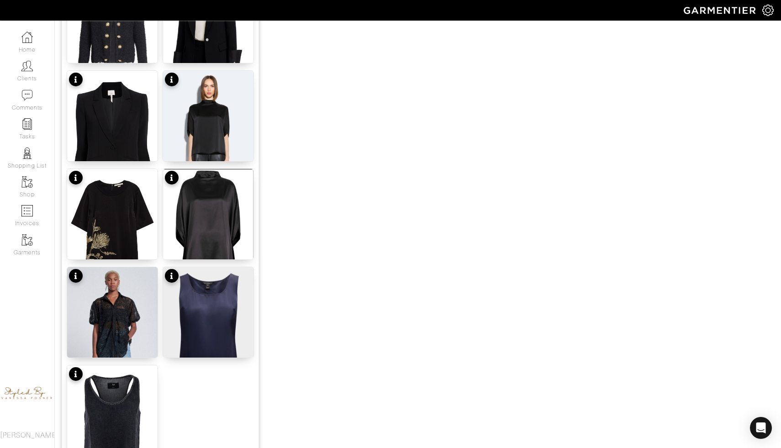
scroll to position [1045, 0]
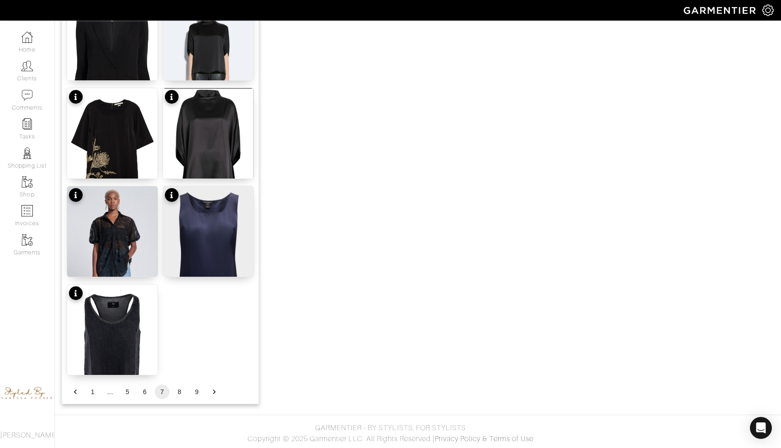
click at [143, 392] on button "6" at bounding box center [144, 392] width 15 height 15
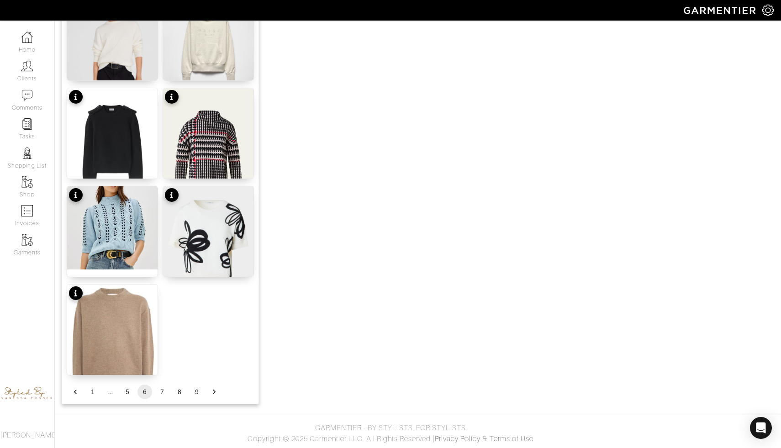
click at [128, 393] on button "5" at bounding box center [127, 392] width 15 height 15
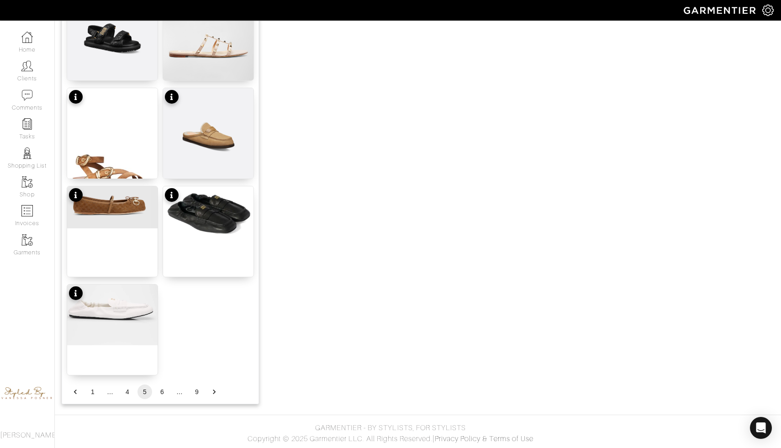
click at [128, 394] on button "4" at bounding box center [127, 392] width 15 height 15
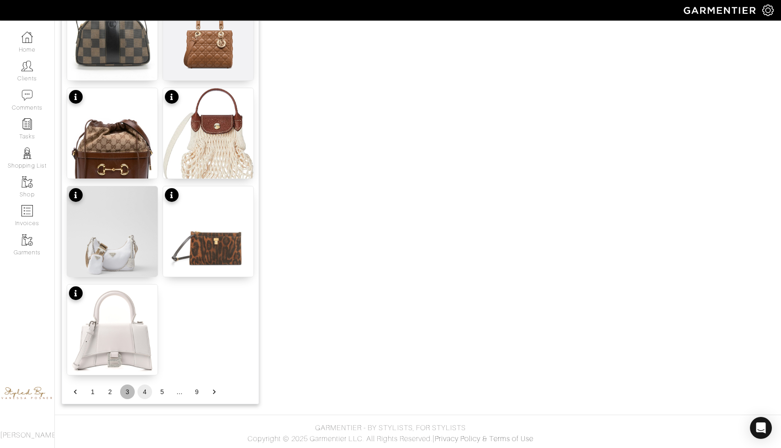
click at [127, 389] on button "3" at bounding box center [127, 392] width 15 height 15
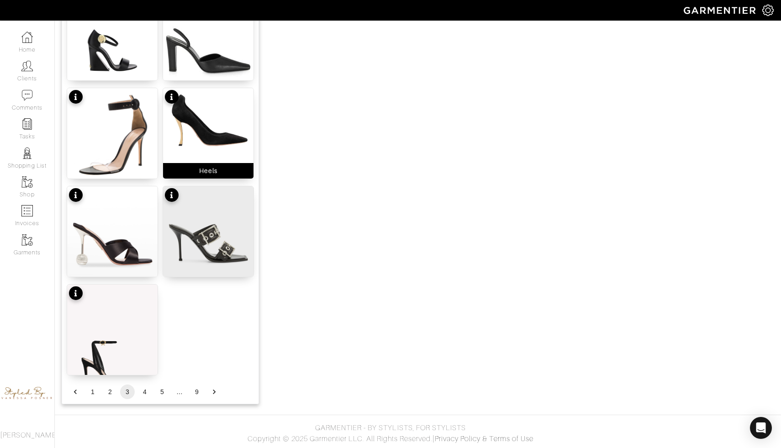
click at [205, 139] on img at bounding box center [208, 122] width 90 height 69
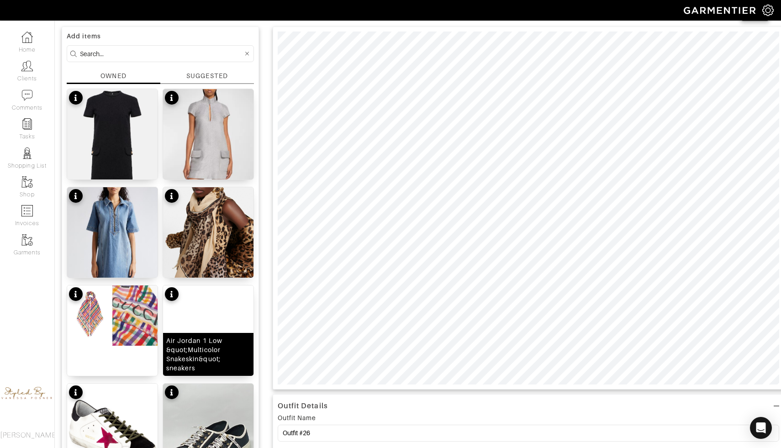
scroll to position [0, 0]
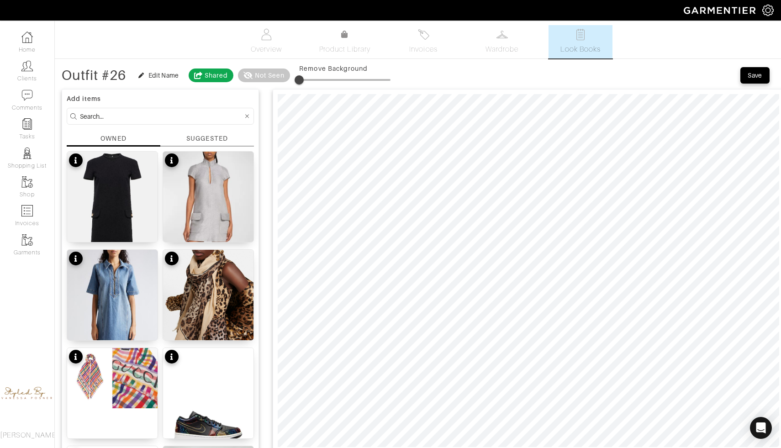
click at [304, 78] on span at bounding box center [299, 79] width 9 height 9
click at [312, 79] on span at bounding box center [310, 79] width 9 height 9
click at [313, 78] on span at bounding box center [311, 79] width 9 height 9
click at [307, 75] on span at bounding box center [305, 79] width 9 height 9
click at [105, 74] on div "Outfit #26" at bounding box center [94, 75] width 65 height 9
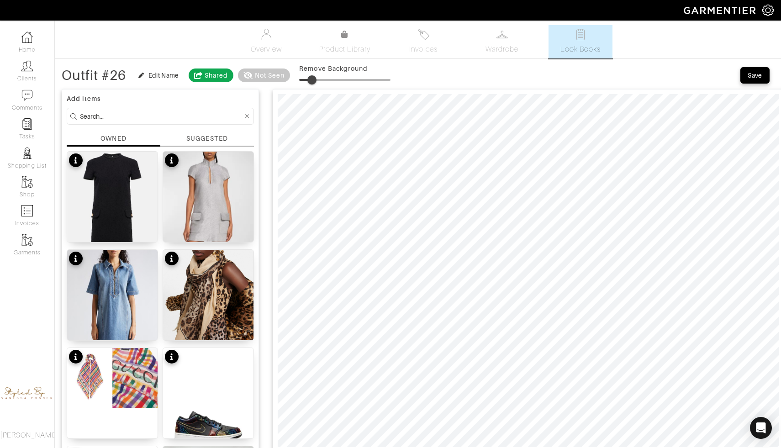
click at [156, 74] on div "Edit Name" at bounding box center [163, 75] width 31 height 9
type input "14"
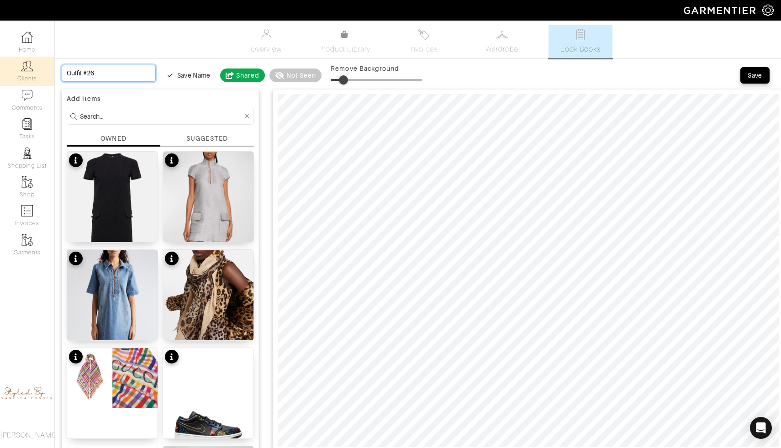
drag, startPoint x: 119, startPoint y: 70, endPoint x: 4, endPoint y: 66, distance: 115.2
type input "B"
type input "14"
type input "B"
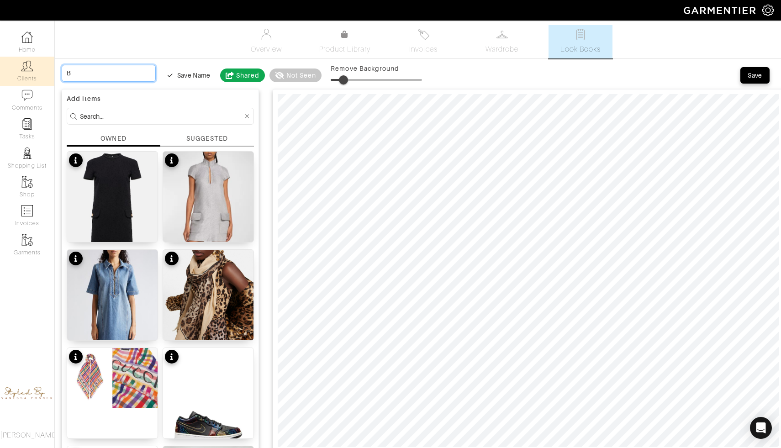
type input "Bo"
type input "14"
type input "Bo"
type input "Bon"
type input "14"
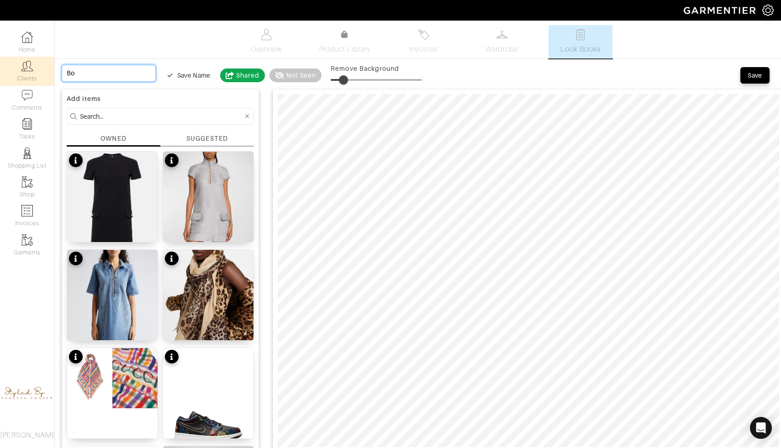
type input "Bon"
type input "Bonu"
type input "14"
type input "Bonu"
type input "Bonus"
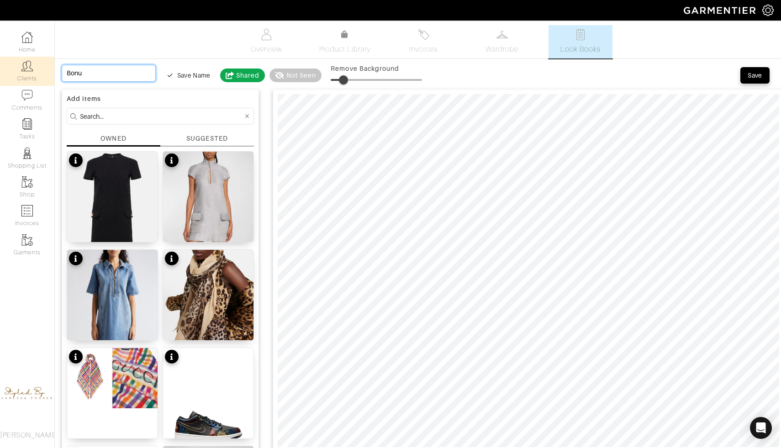
type input "14"
type input "Bonus"
type input "14"
type input "Bonus"
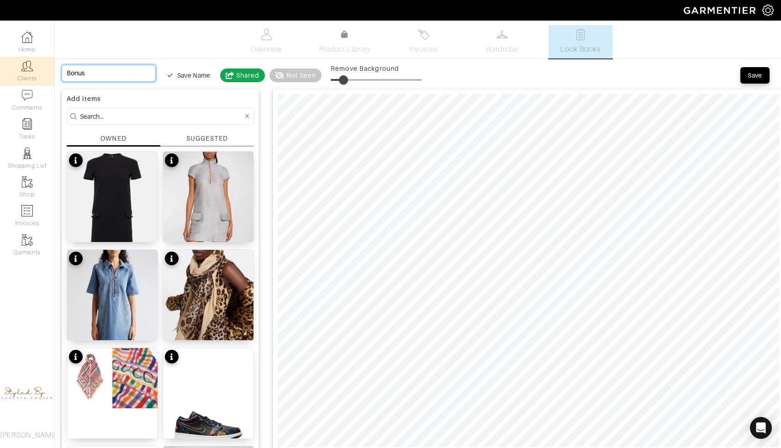
type input "Bonus o"
type input "14"
type input "Bonus o"
type input "Bonus"
type input "14"
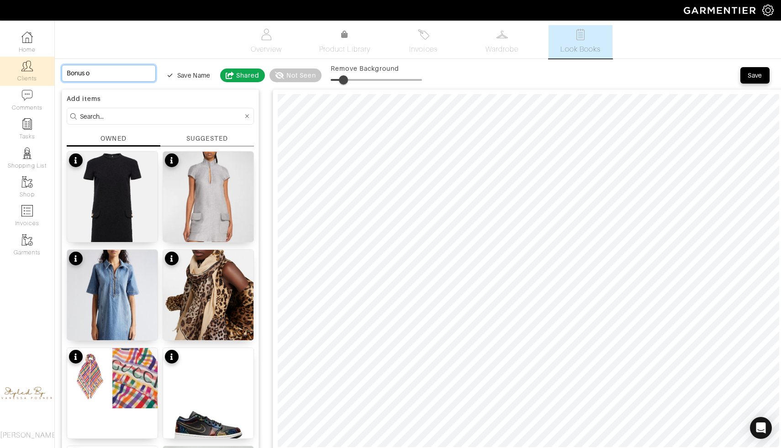
type input "Bonus"
type input "Bonus w"
type input "14"
type input "Bonus w"
type input "Bonus wo"
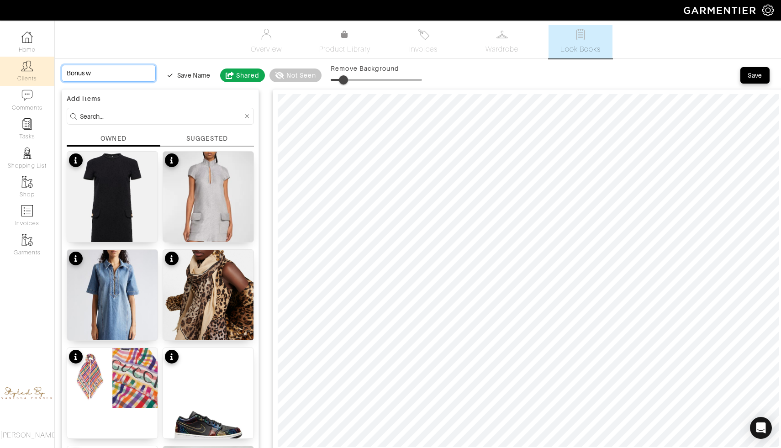
type input "14"
type input "Bonus wo"
type input "Bonus wor"
type input "14"
type input "Bonus wor"
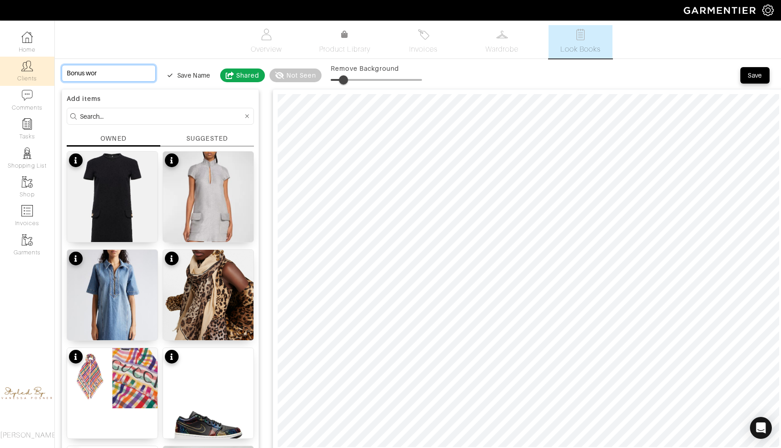
type input "Bonus wor"
type input "14"
type input "Bonus wor"
type input "Bonus wor o"
type input "14"
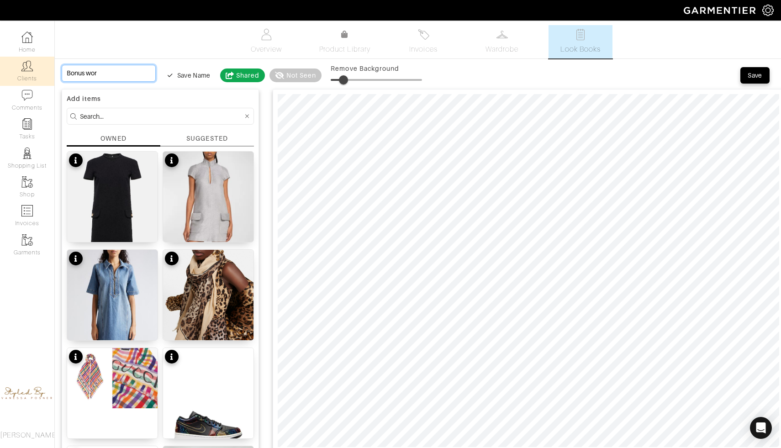
type input "Bonus wor o"
type input "Bonus wor ou"
type input "14"
type input "Bonus wor ou"
type input "Bonus wor out"
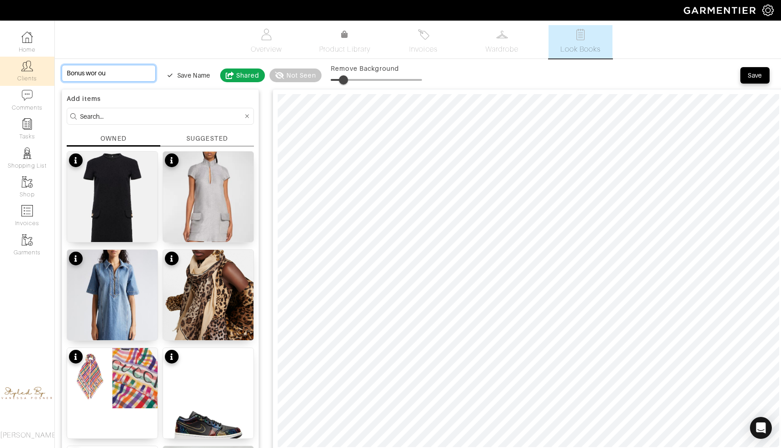
type input "14"
type input "Bonus wor out"
type input "Bonus wor outf"
type input "14"
type input "Bonus wor outf"
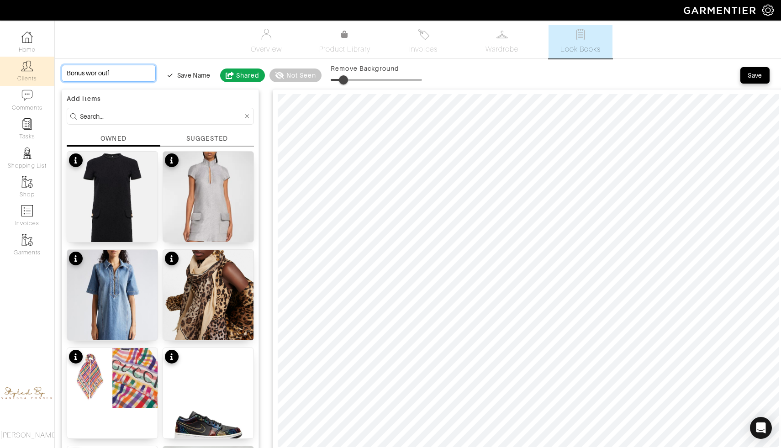
type input "Bonus wor outfi"
type input "14"
type input "Bonus wor outfi"
type input "Bonus wor outfit"
type input "14"
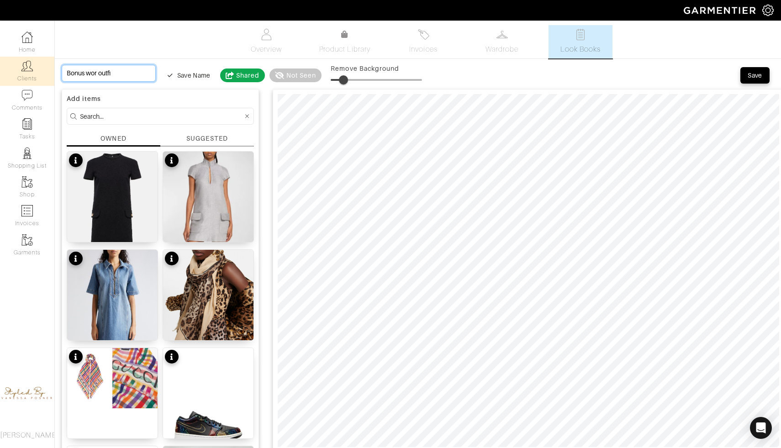
type input "Bonus wor outfit"
type input "14"
type input "Bonus wor outfit"
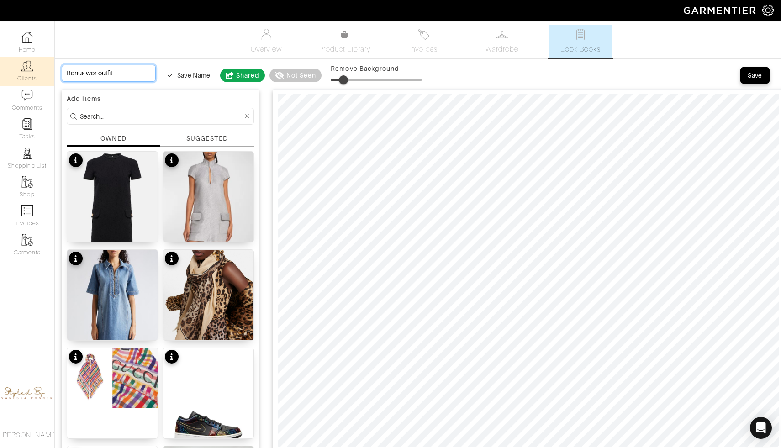
type input "14"
type input "Bonus wor outfit"
type input "Bonus wor outfi"
type input "14"
type input "Bonus wor outfi"
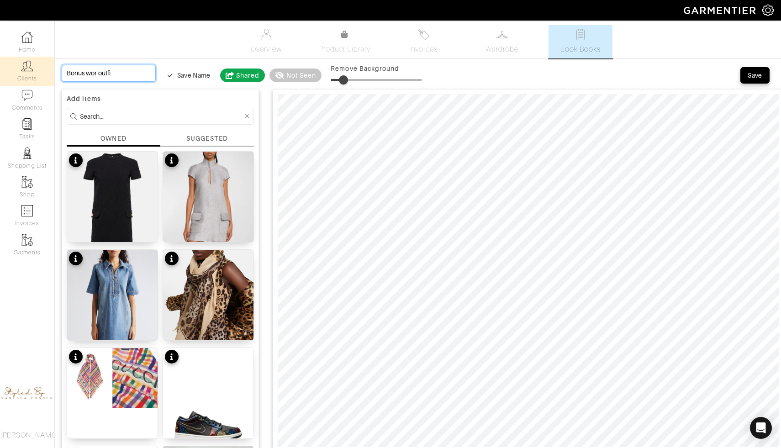
type input "Bonus wor outf"
type input "14"
type input "Bonus wor outf"
type input "Bonus wor out"
type input "14"
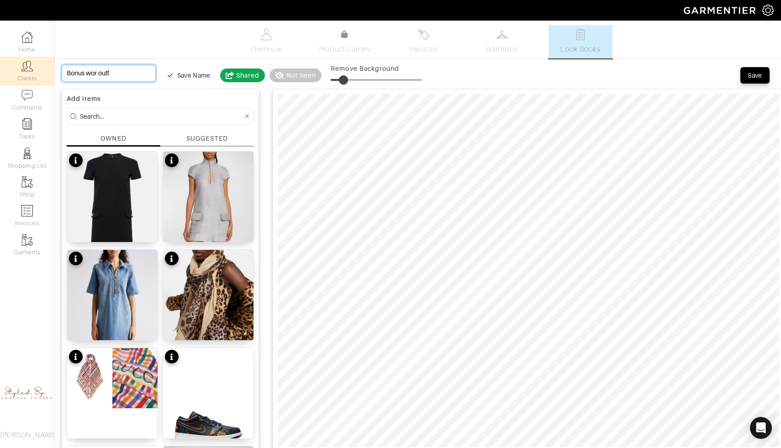
type input "Bonus wor out"
type input "Bonus wor ou"
type input "14"
type input "Bonus wor ou"
type input "Bonus wor o"
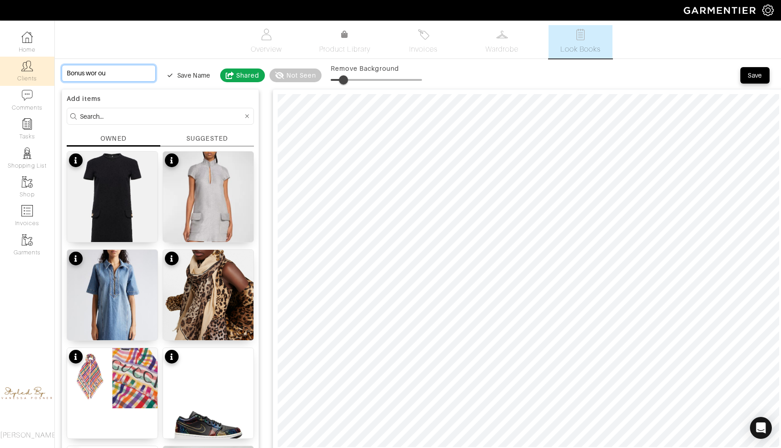
type input "14"
type input "Bonus wor o"
type input "Bonus wor"
type input "14"
type input "Bonus wor"
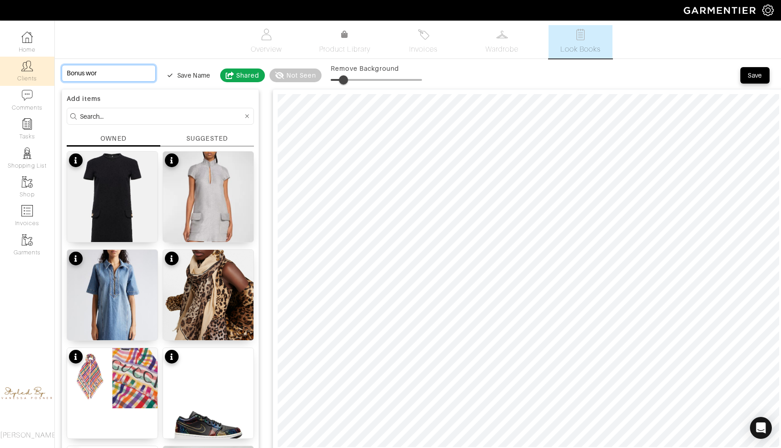
type input "Bonus wor"
type input "14"
type input "Bonus wor"
type input "Bonus work"
type input "14"
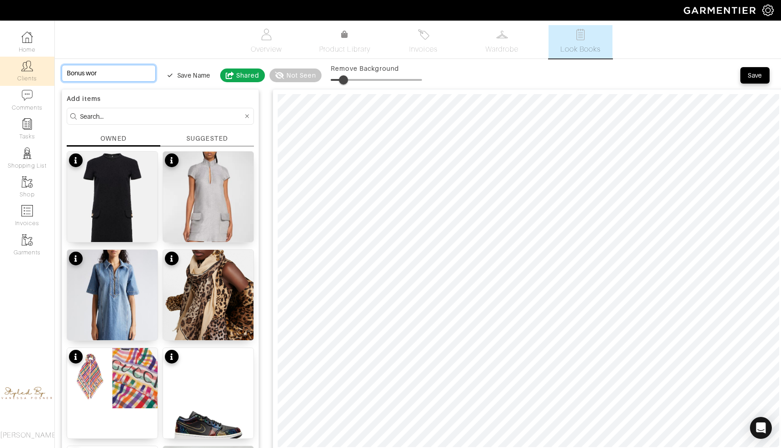
type input "Bonus work"
type input "14"
type input "Bonus work"
type input "Bonus work o"
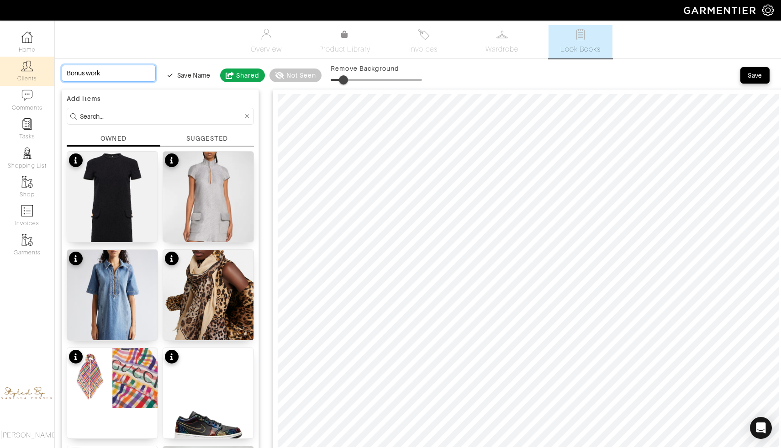
type input "14"
type input "Bonus work o"
type input "Bonus work ou"
type input "14"
type input "Bonus work ou"
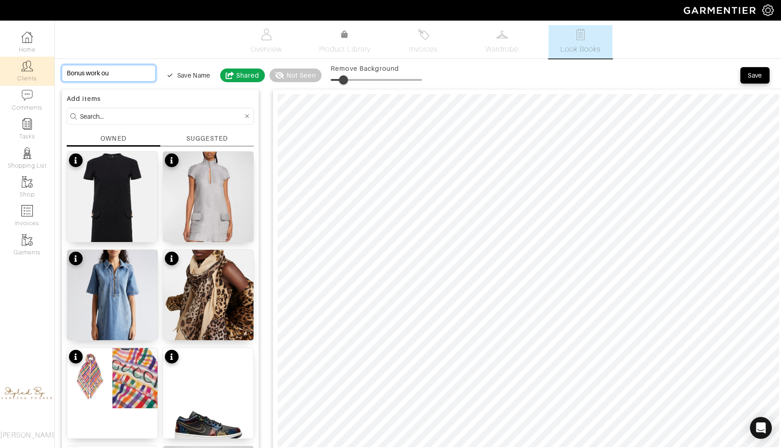
type input "Bonus work out"
type input "14"
type input "Bonus work out"
type input "Bonus work outf"
type input "14"
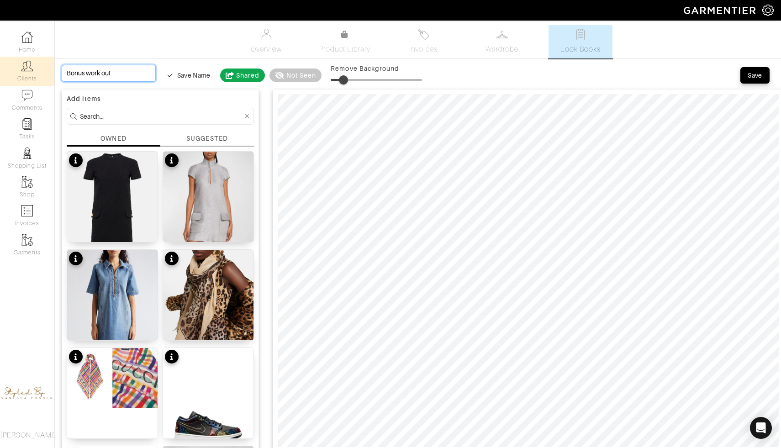
type input "Bonus work outf"
type input "Bonus work outfi"
type input "14"
type input "Bonus work outfi"
type input "Bonus work outfit"
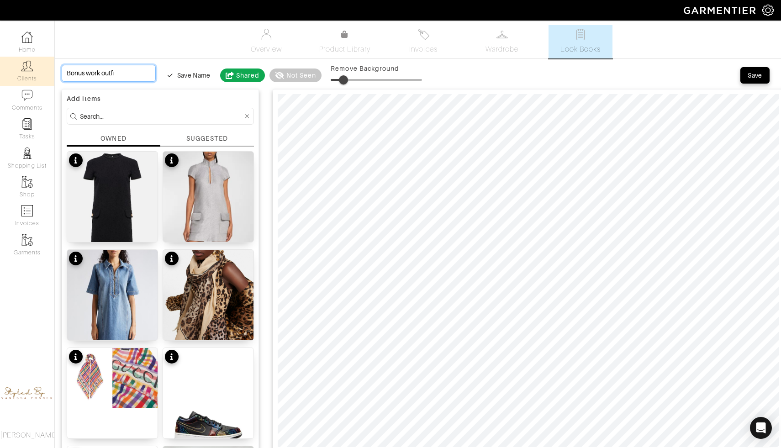
type input "14"
type input "Bonus work outfit"
type input "14"
type input "Bonus work outfit"
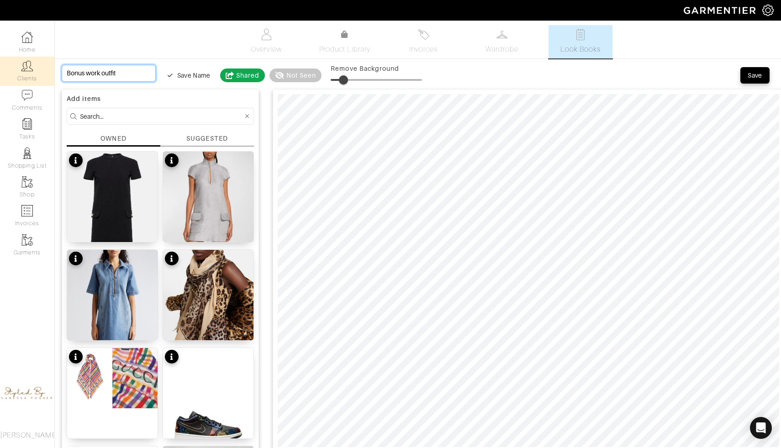
type input "Bonus work outfit o"
type input "14"
type input "Bonus work outfit o"
type input "Bonus work outfit oc"
type input "14"
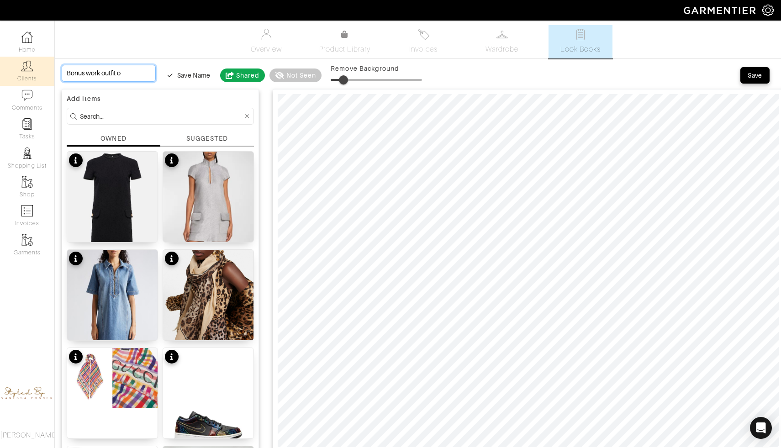
type input "Bonus work outfit oc"
type input "Bonus work outfit oct"
type input "14"
type input "Bonus work outfit oct"
type input "Bonus work outfit octo"
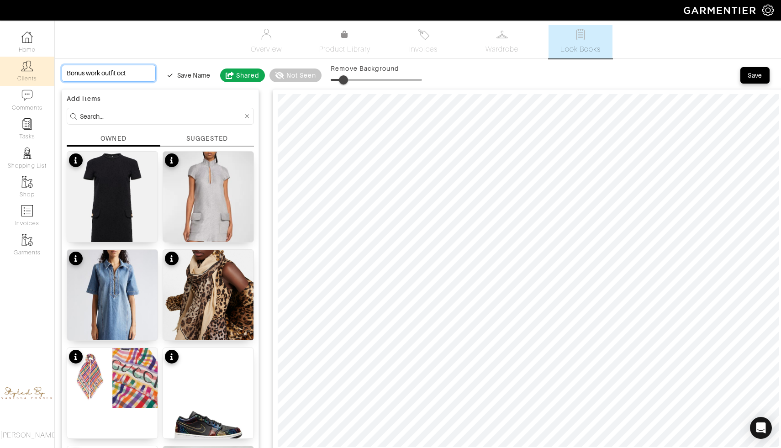
type input "14"
type input "Bonus work outfit octo"
type input "Bonus work outfit octob"
type input "14"
type input "Bonus work outfit octob"
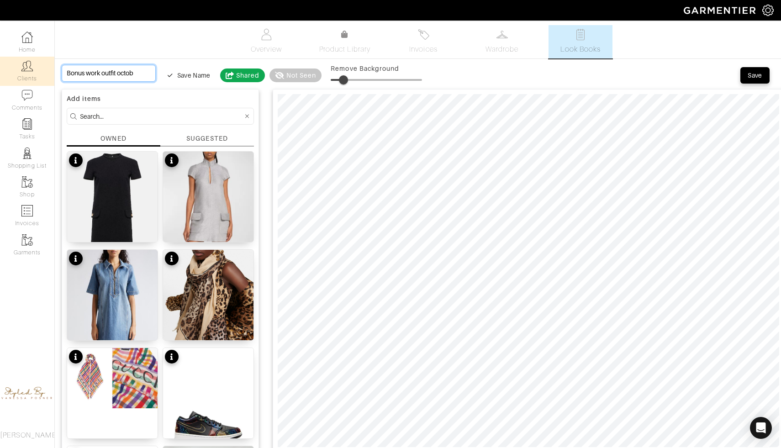
type input "Bonus work outfit octobe"
type input "14"
type input "Bonus work outfit octobe"
type input "Bonus work outfit october"
type input "14"
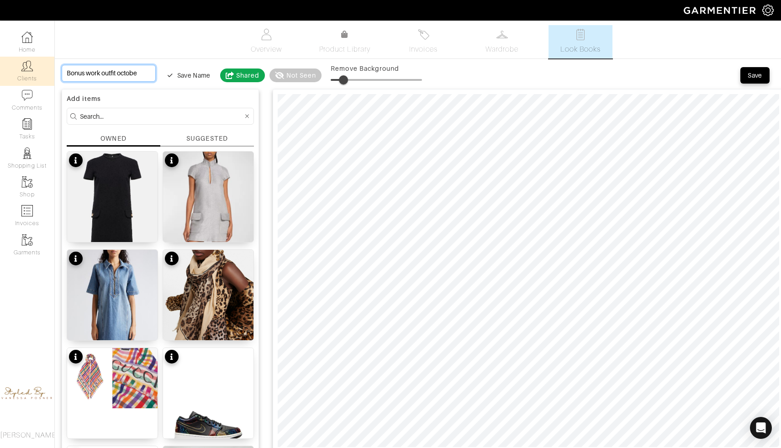
type input "Bonus work outfit october"
type input "14"
type input "Bonus work outfit october"
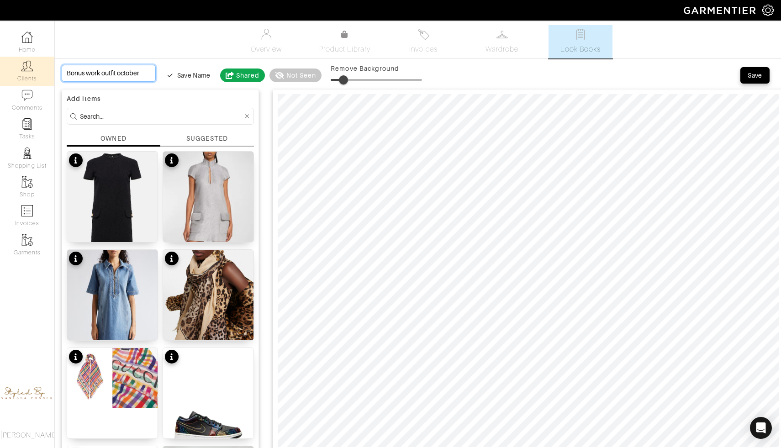
type input "Bonus work outfit october w"
type input "14"
type input "Bonus work outfit october w"
type input "Bonus work outfit october we"
type input "14"
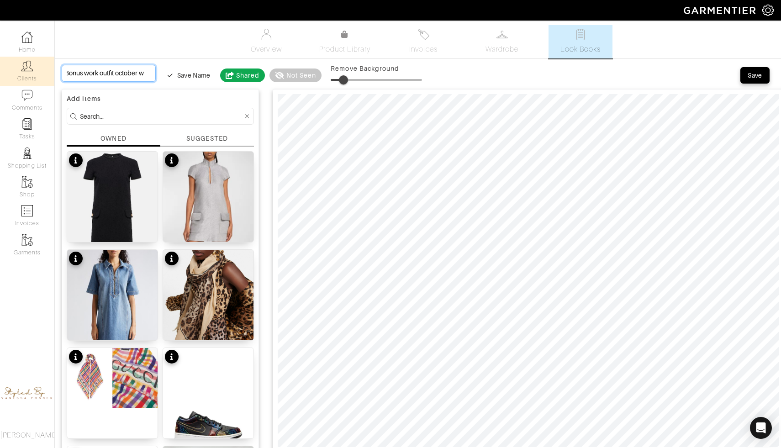
type input "Bonus work outfit october we"
type input "Bonus work outfit october wee"
type input "14"
type input "Bonus work outfit october wee"
type input "Bonus work outfit october week"
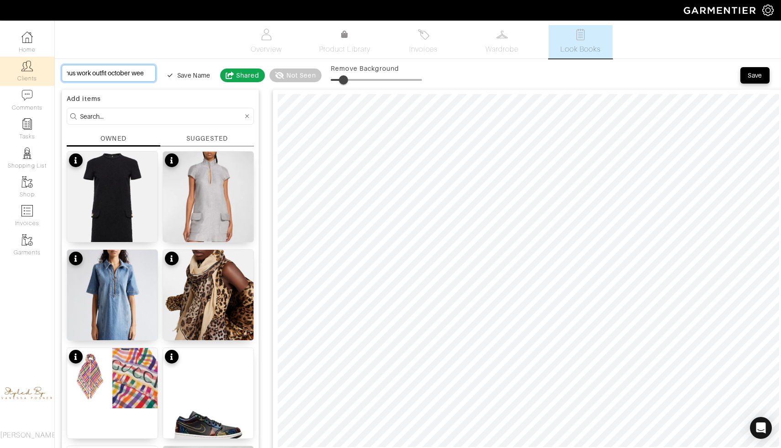
type input "14"
type input "Bonus work outfit october week"
type input "14"
type input "Bonus work outfit october week"
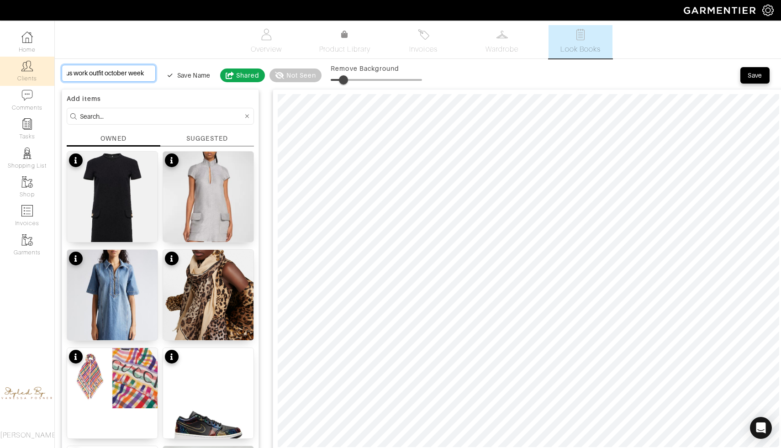
scroll to position [0, 27]
type input "Bonus work outfit october week #"
type input "14"
type input "Bonus work outfit october week #"
type input "Bonus work outfit october week #3"
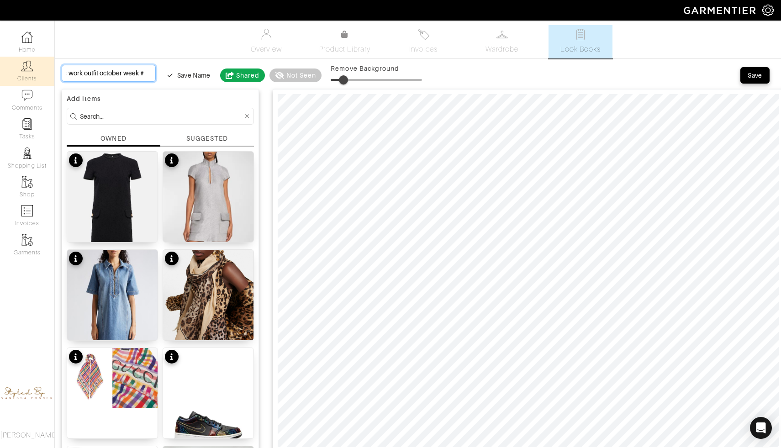
type input "14"
type input "Bonus work outfit october week #3"
click at [761, 81] on button "Save" at bounding box center [754, 75] width 29 height 16
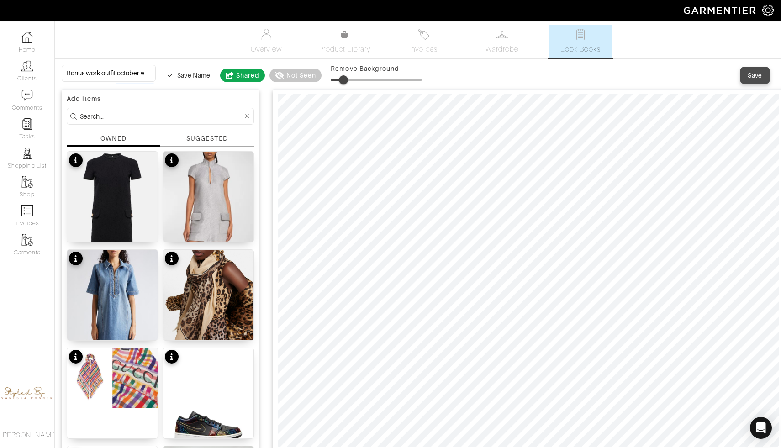
type input "14"
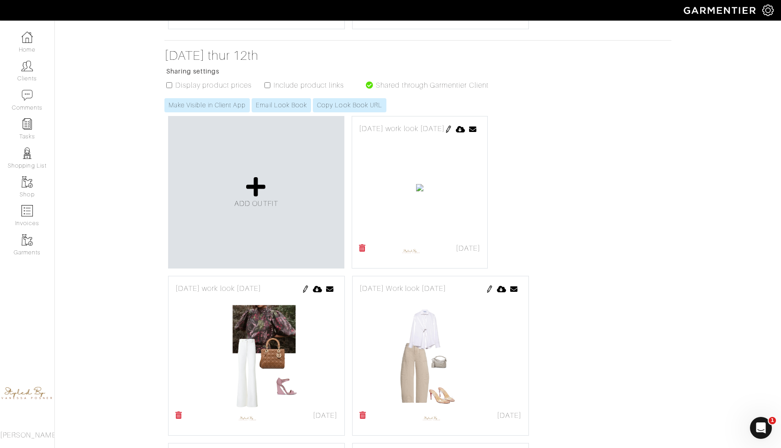
scroll to position [1241, 0]
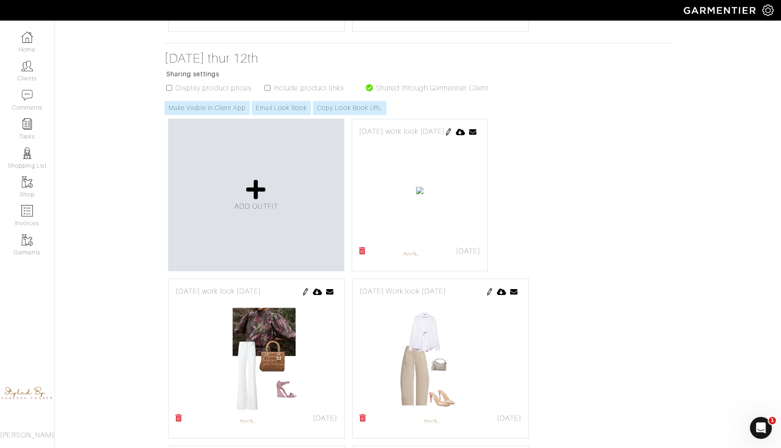
click at [452, 128] on img at bounding box center [448, 131] width 7 height 7
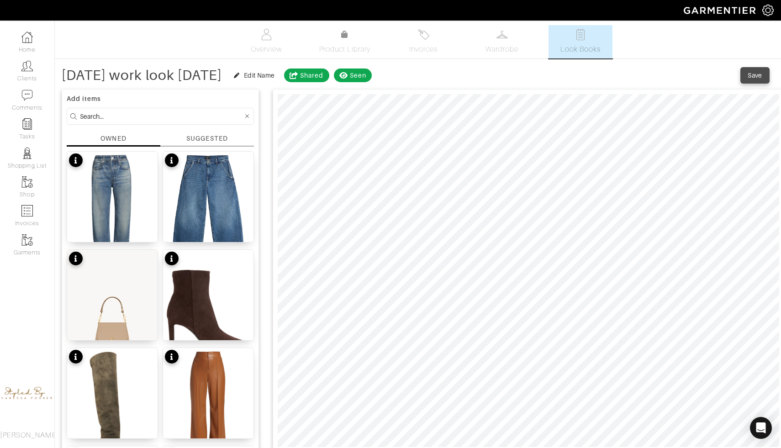
click at [756, 74] on div "Save" at bounding box center [755, 75] width 15 height 9
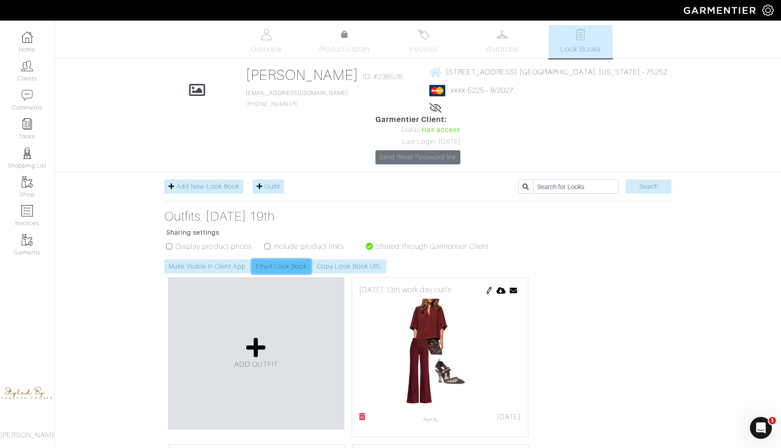
click at [295, 259] on link "Email Look Book" at bounding box center [281, 266] width 59 height 14
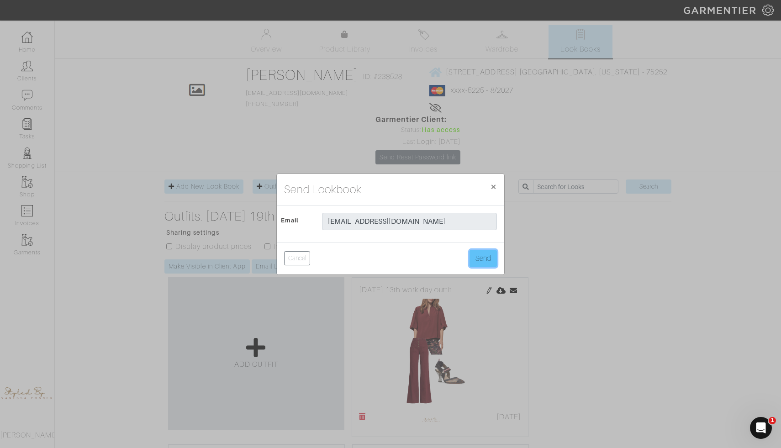
click at [489, 262] on button "Send" at bounding box center [483, 258] width 27 height 17
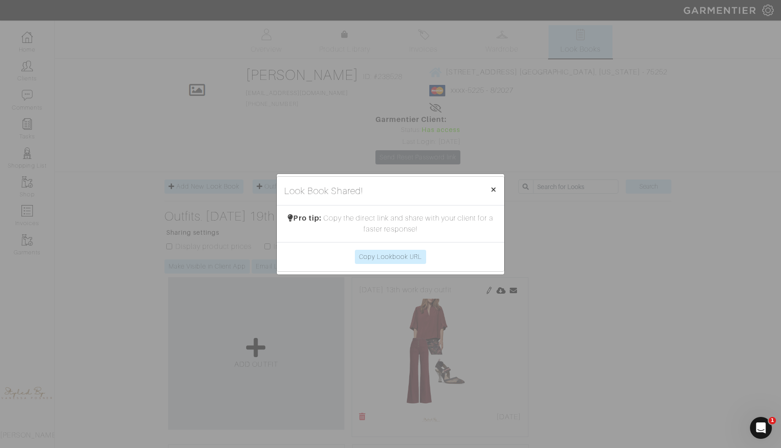
click at [491, 189] on span "×" at bounding box center [493, 189] width 7 height 12
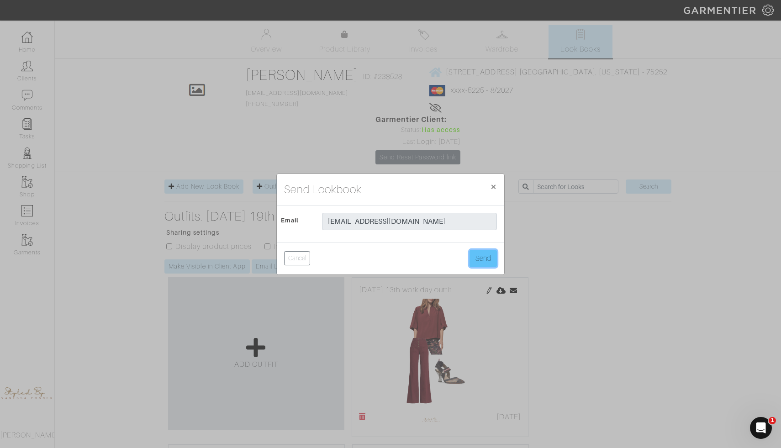
click at [479, 261] on button "Send" at bounding box center [483, 258] width 27 height 17
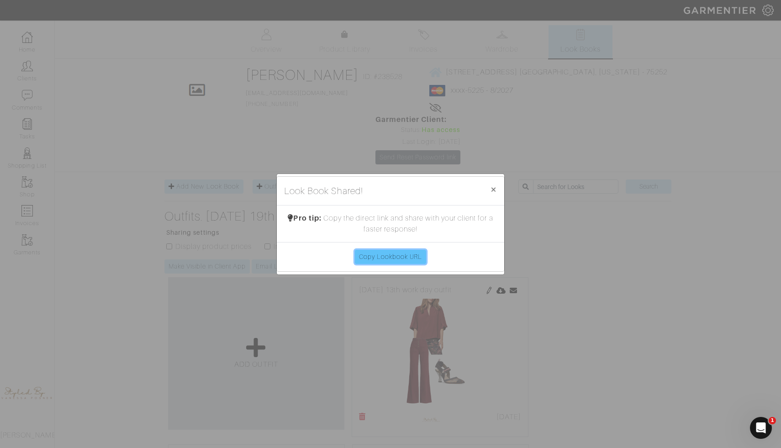
click at [407, 257] on link "Copy Lookbook URL" at bounding box center [391, 257] width 72 height 14
